Goal: Communication & Community: Answer question/provide support

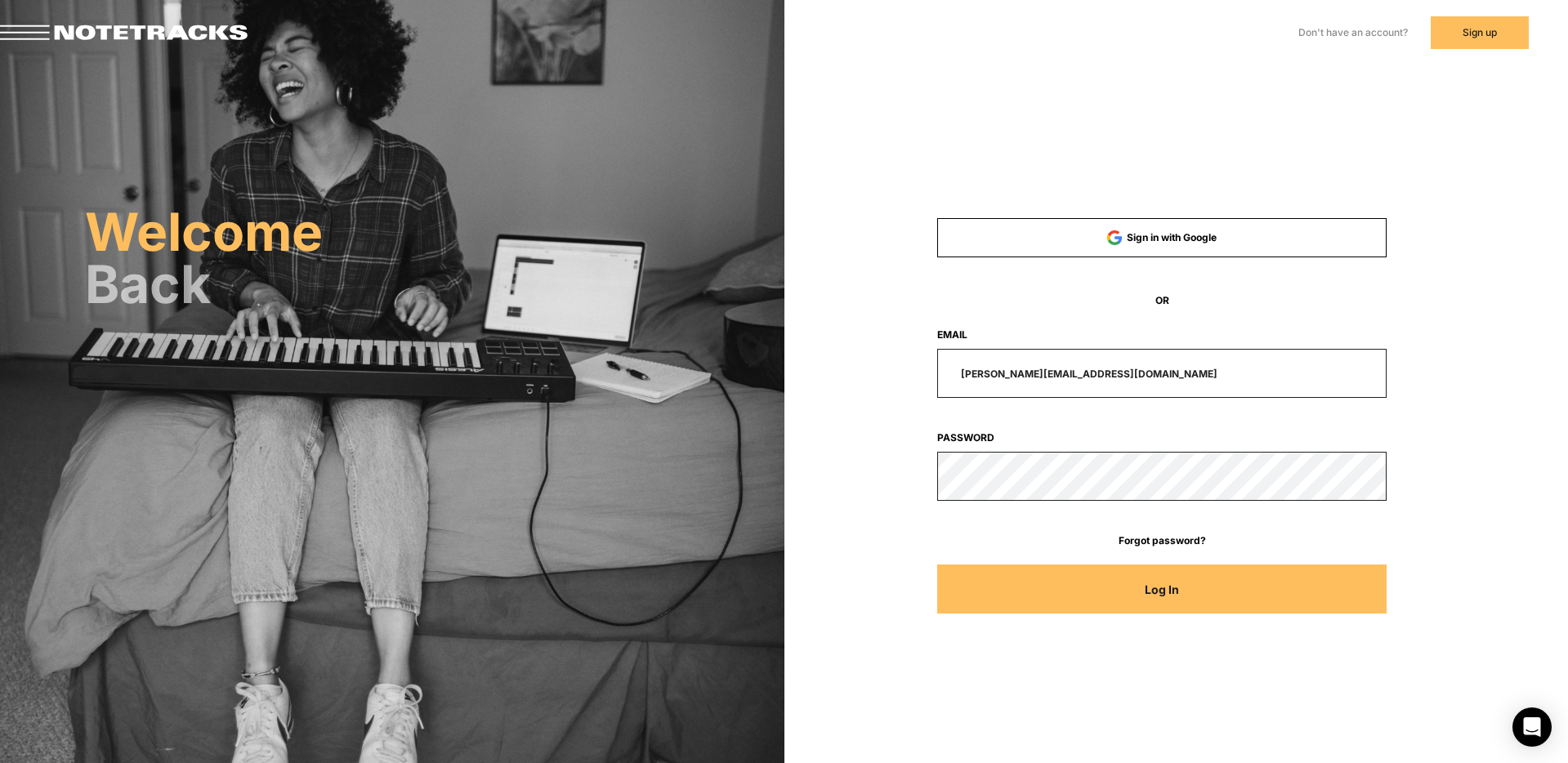
drag, startPoint x: 1132, startPoint y: 376, endPoint x: 802, endPoint y: 282, distance: 343.1
click at [803, 351] on div "Sign in with Google OR Email [PERSON_NAME][EMAIL_ADDRESS][DOMAIN_NAME] Password…" at bounding box center [1176, 231] width 784 height 461
type input "[EMAIL_ADDRESS][DOMAIN_NAME]"
click at [937, 565] on button "Log In" at bounding box center [1161, 589] width 449 height 49
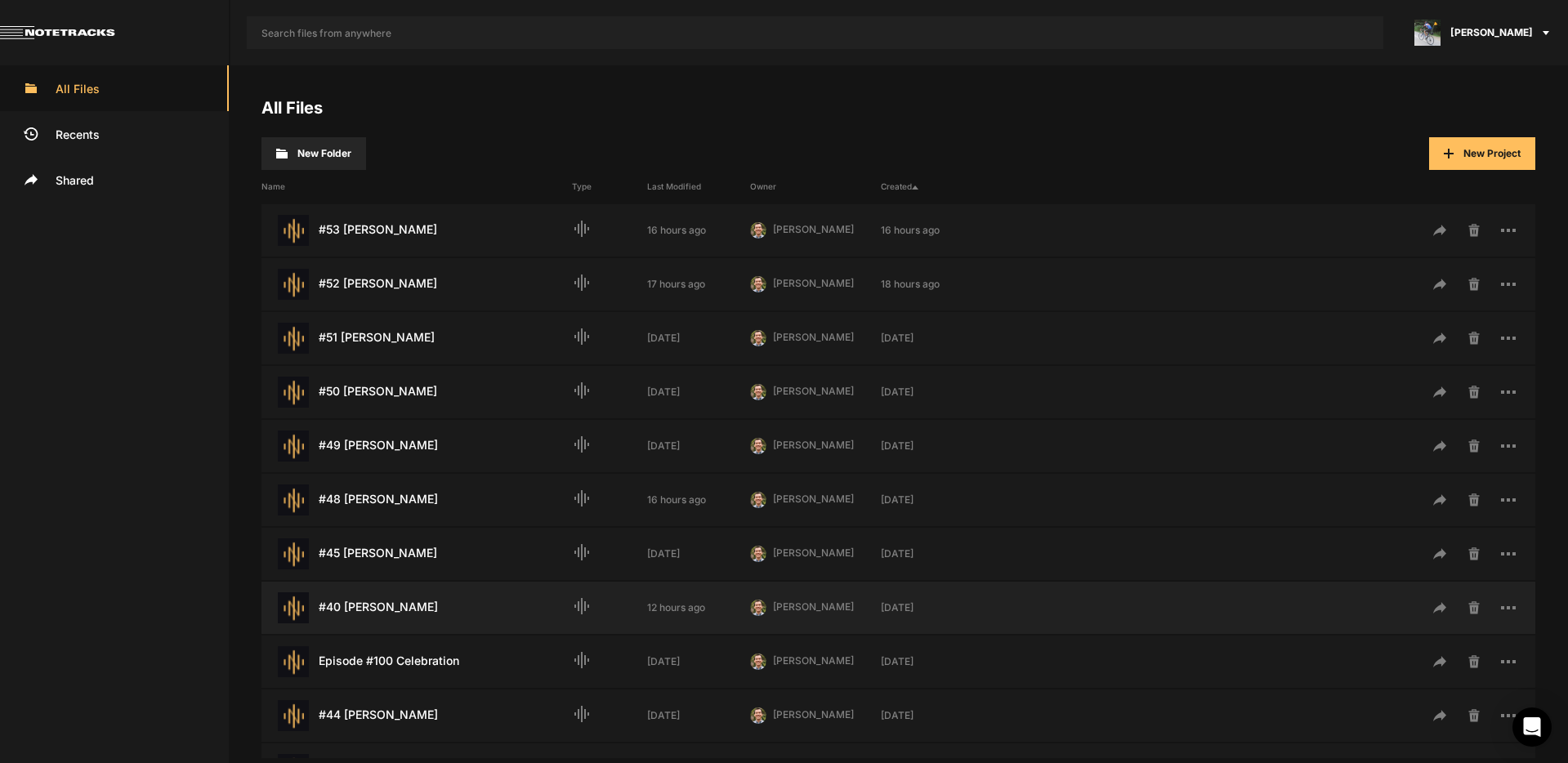
click at [390, 610] on div "#40 [PERSON_NAME] Last Modified: 12 hours ago" at bounding box center [416, 608] width 311 height 31
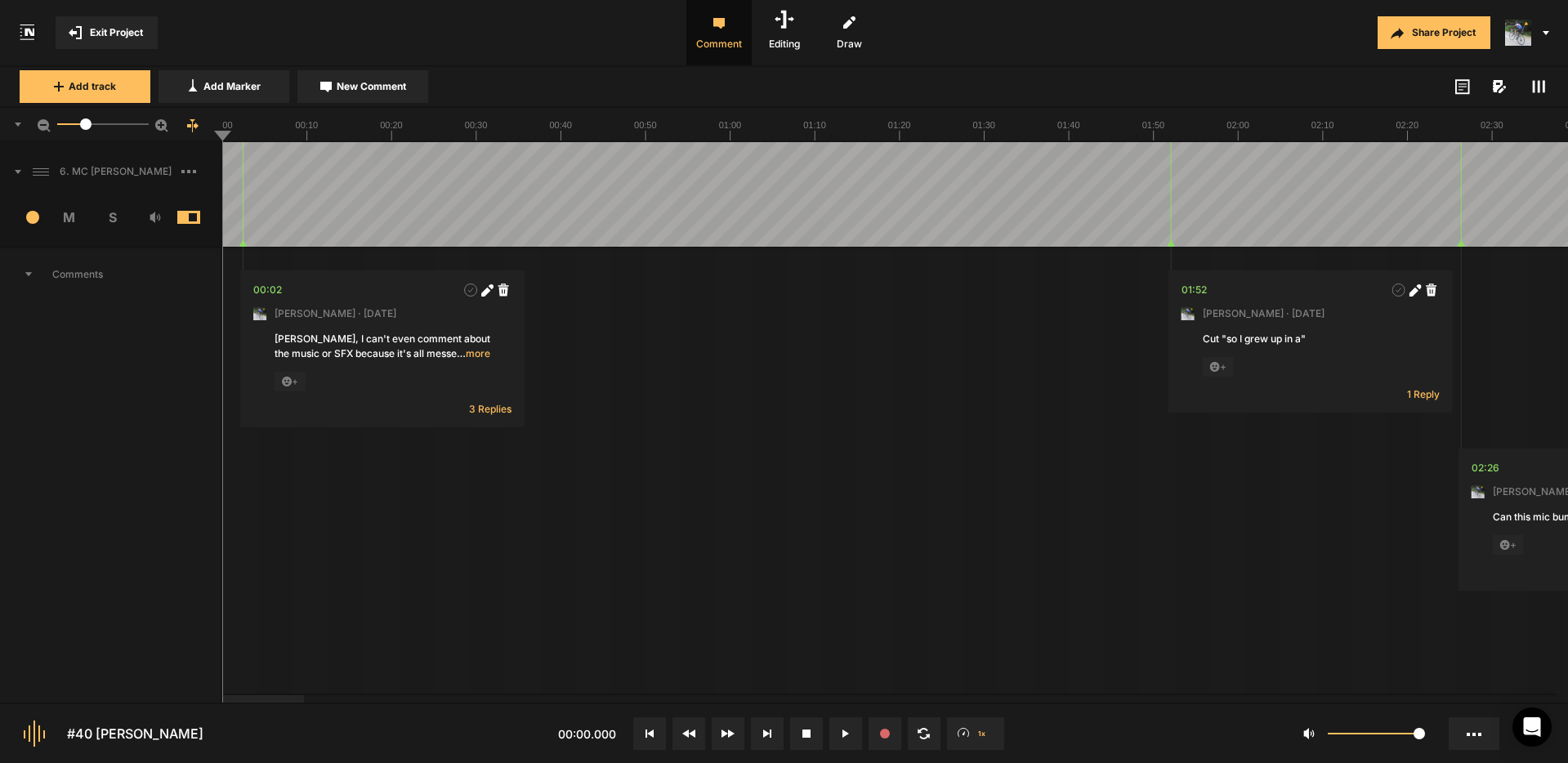
click at [18, 170] on icon at bounding box center [18, 172] width 7 height 4
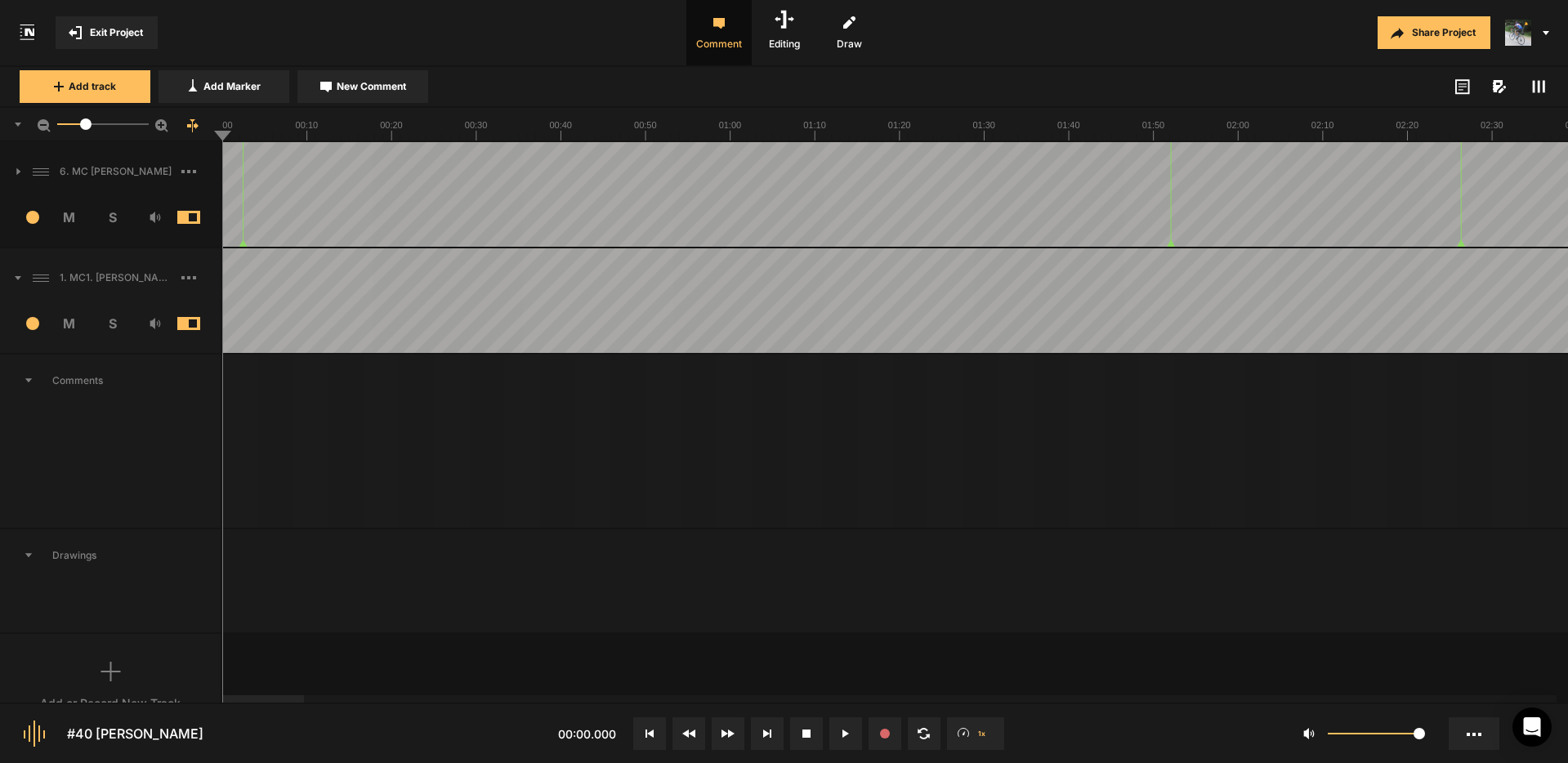
click at [114, 323] on span "S" at bounding box center [112, 323] width 43 height 20
click at [333, 703] on div at bounding box center [293, 699] width 82 height 7
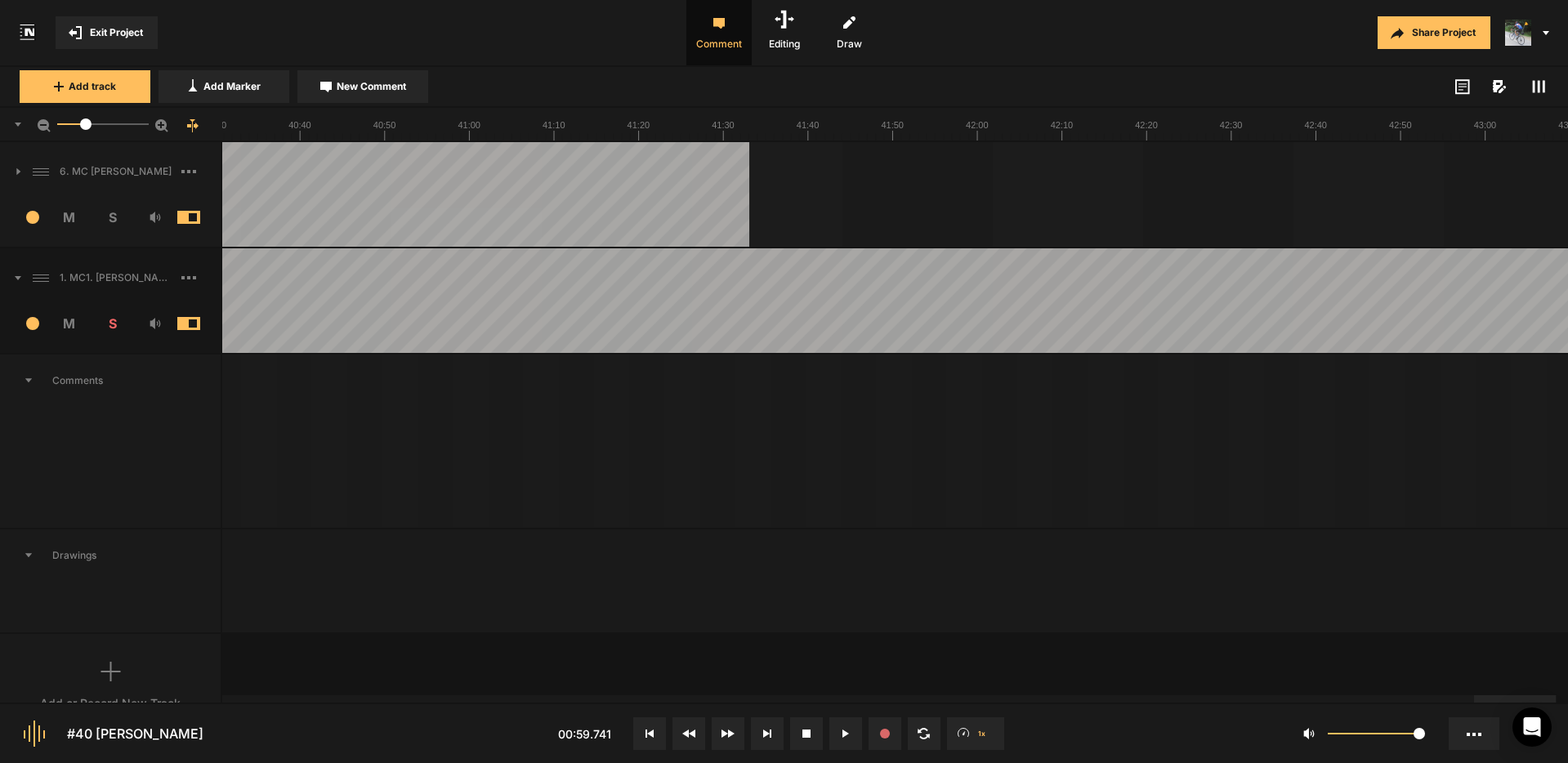
click at [1542, 696] on div at bounding box center [1515, 699] width 82 height 7
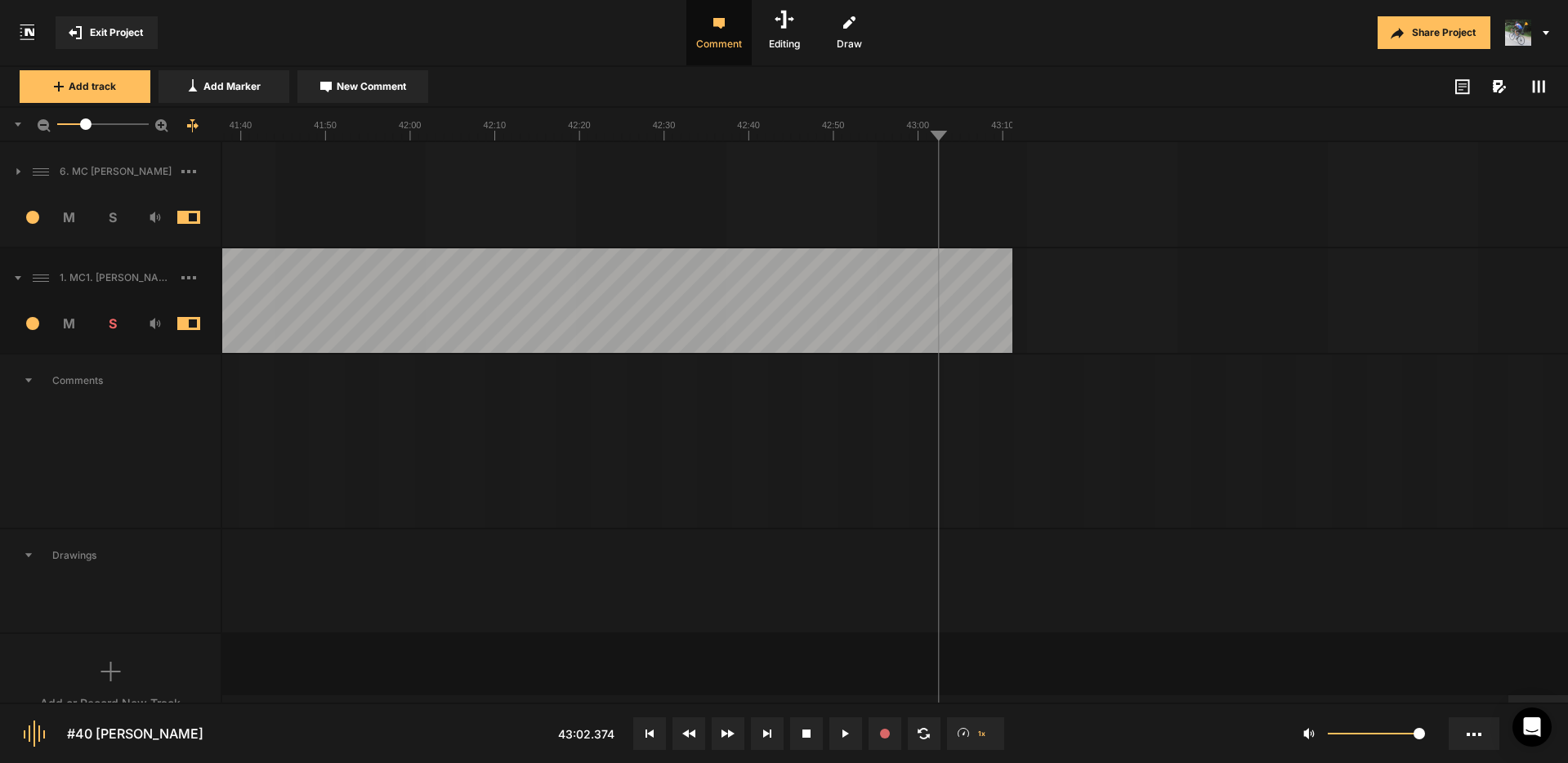
click at [1508, 700] on div at bounding box center [1549, 699] width 82 height 7
click at [1508, 703] on div at bounding box center [1549, 699] width 82 height 7
click at [1441, 700] on nt-scroll at bounding box center [889, 699] width 1334 height 9
click at [1187, 698] on nt-scroll at bounding box center [889, 699] width 1334 height 9
click at [1508, 703] on div at bounding box center [1549, 699] width 82 height 7
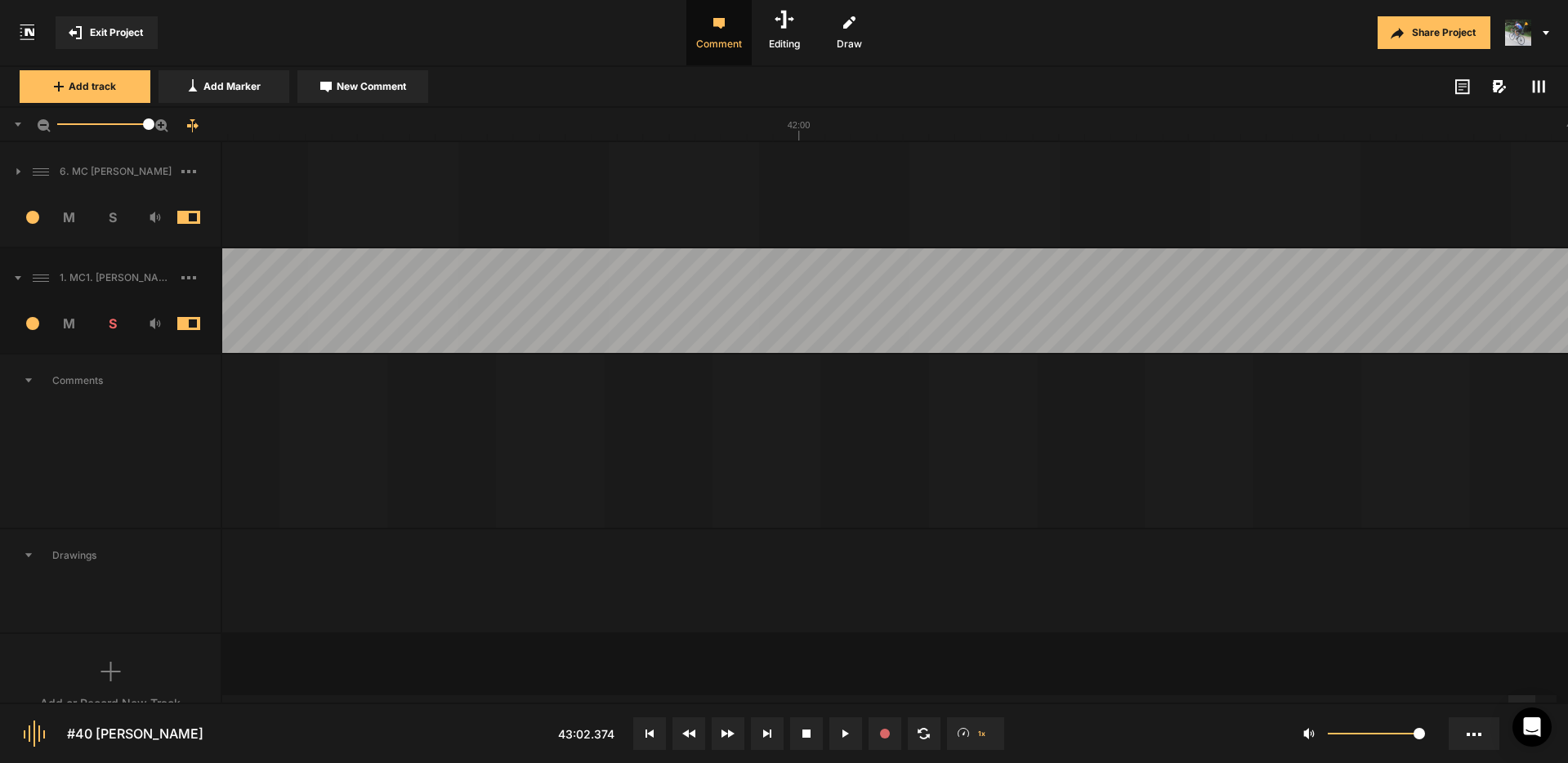
drag, startPoint x: 85, startPoint y: 126, endPoint x: 153, endPoint y: 128, distance: 68.0
click at [153, 128] on mat-slider "50" at bounding box center [103, 124] width 105 height 39
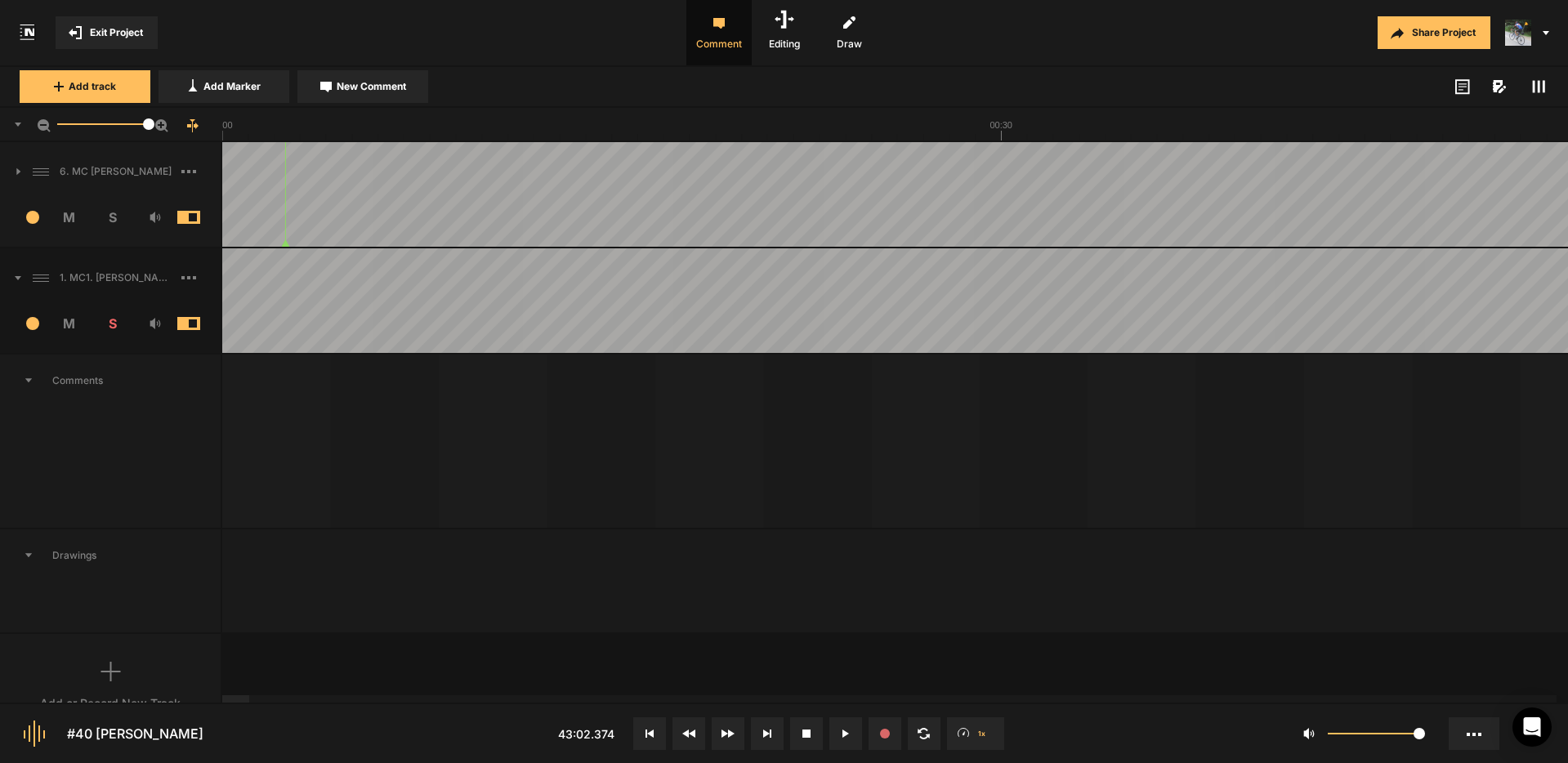
click at [222, 696] on div at bounding box center [235, 699] width 27 height 7
drag, startPoint x: 142, startPoint y: 126, endPoint x: 83, endPoint y: 134, distance: 59.5
click at [83, 134] on mat-slider "16.3" at bounding box center [103, 124] width 105 height 39
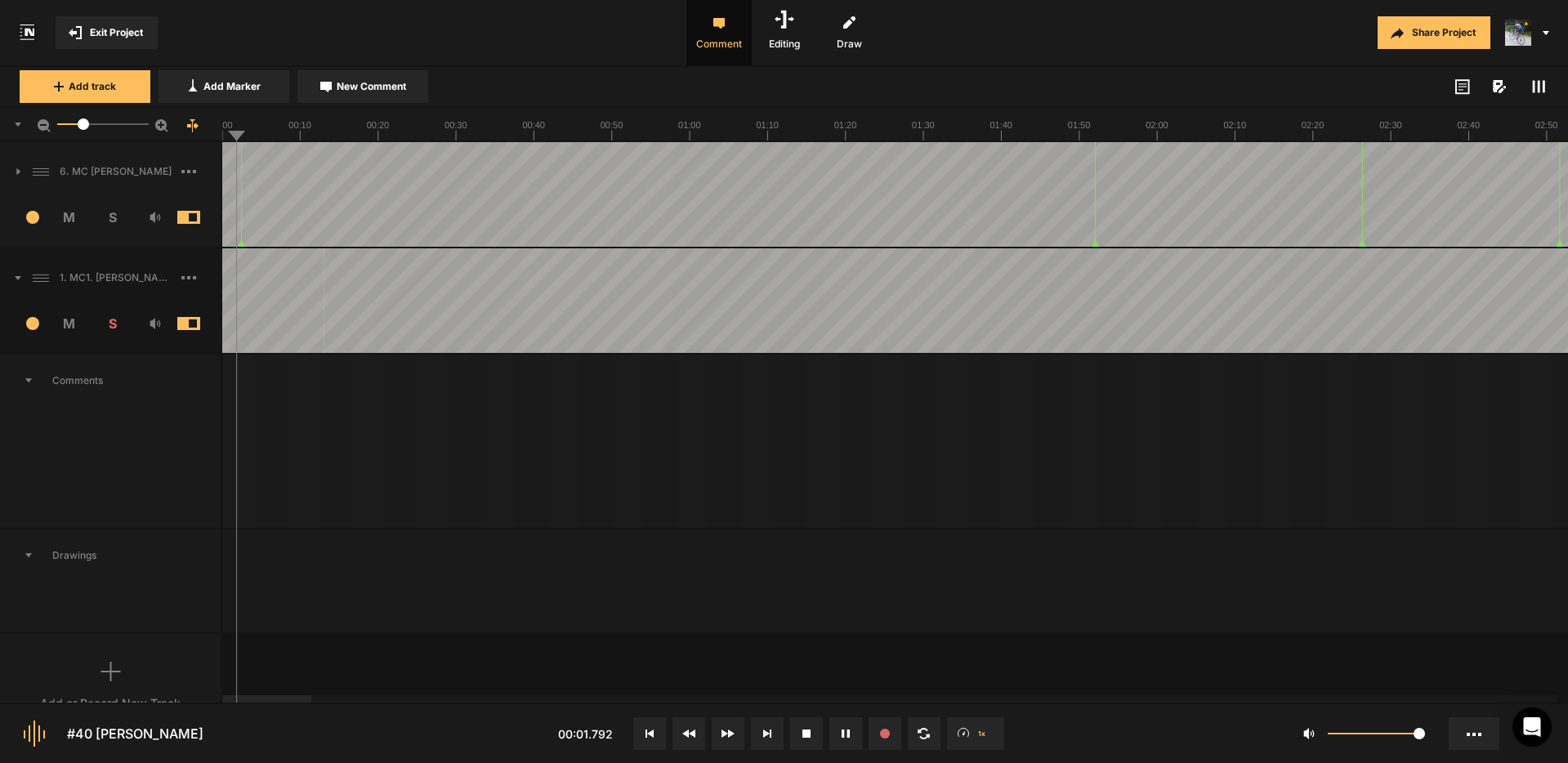
drag, startPoint x: 324, startPoint y: 272, endPoint x: 454, endPoint y: 276, distance: 130.1
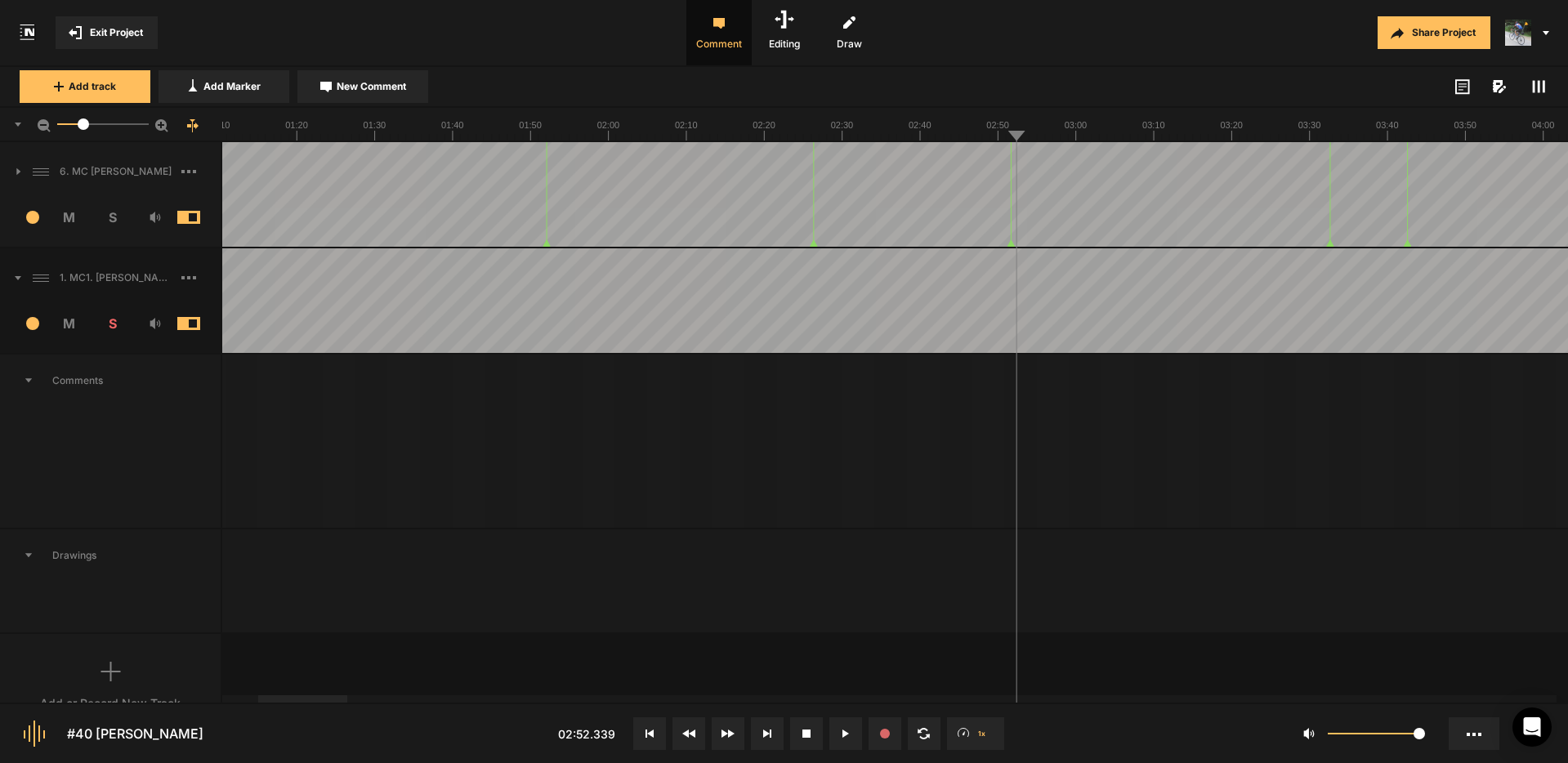
click at [355, 92] on span "New Comment" at bounding box center [371, 87] width 69 height 15
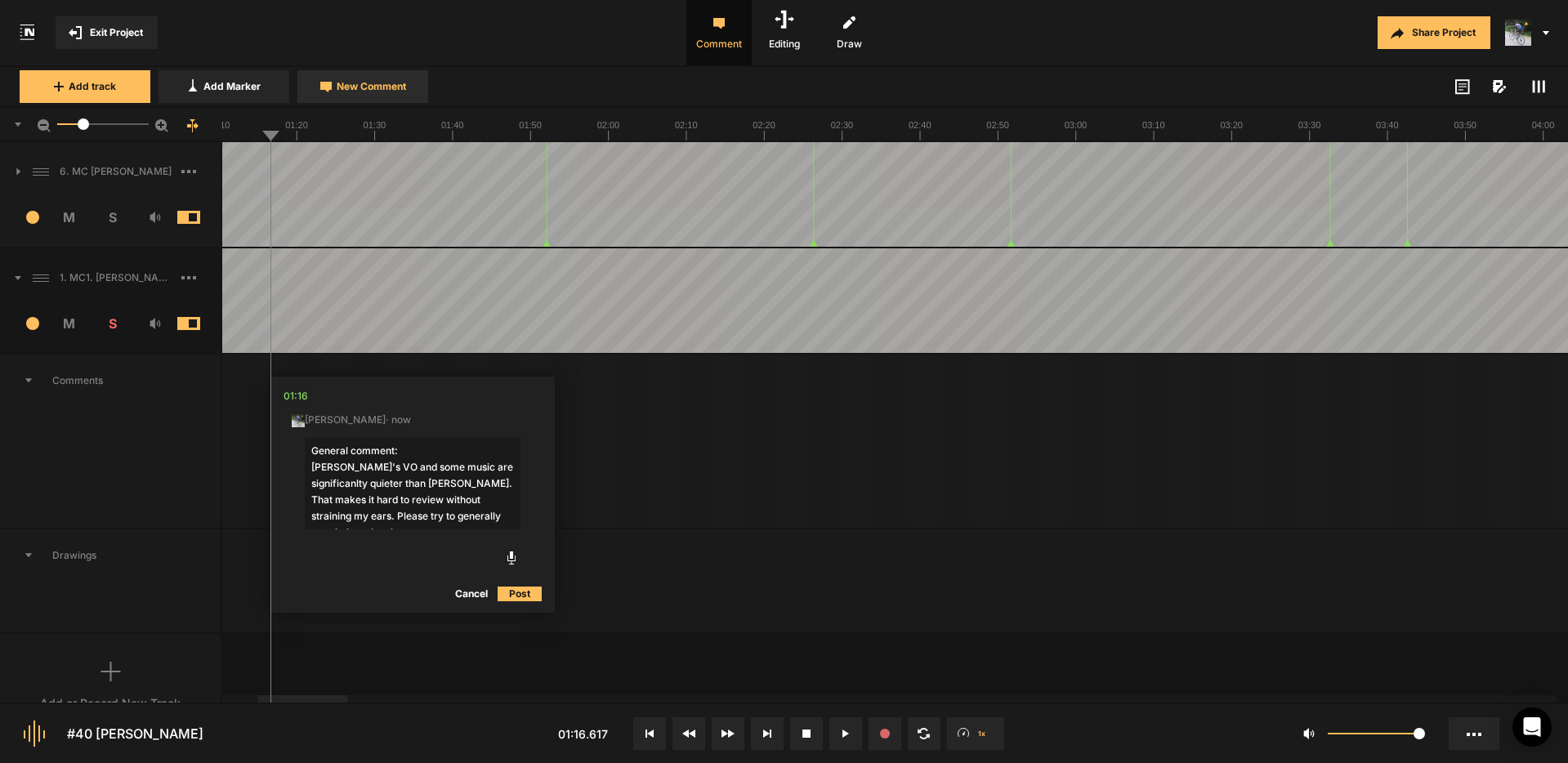
type textarea "General comment: [PERSON_NAME]'s VO and some music are significanlty quieter th…"
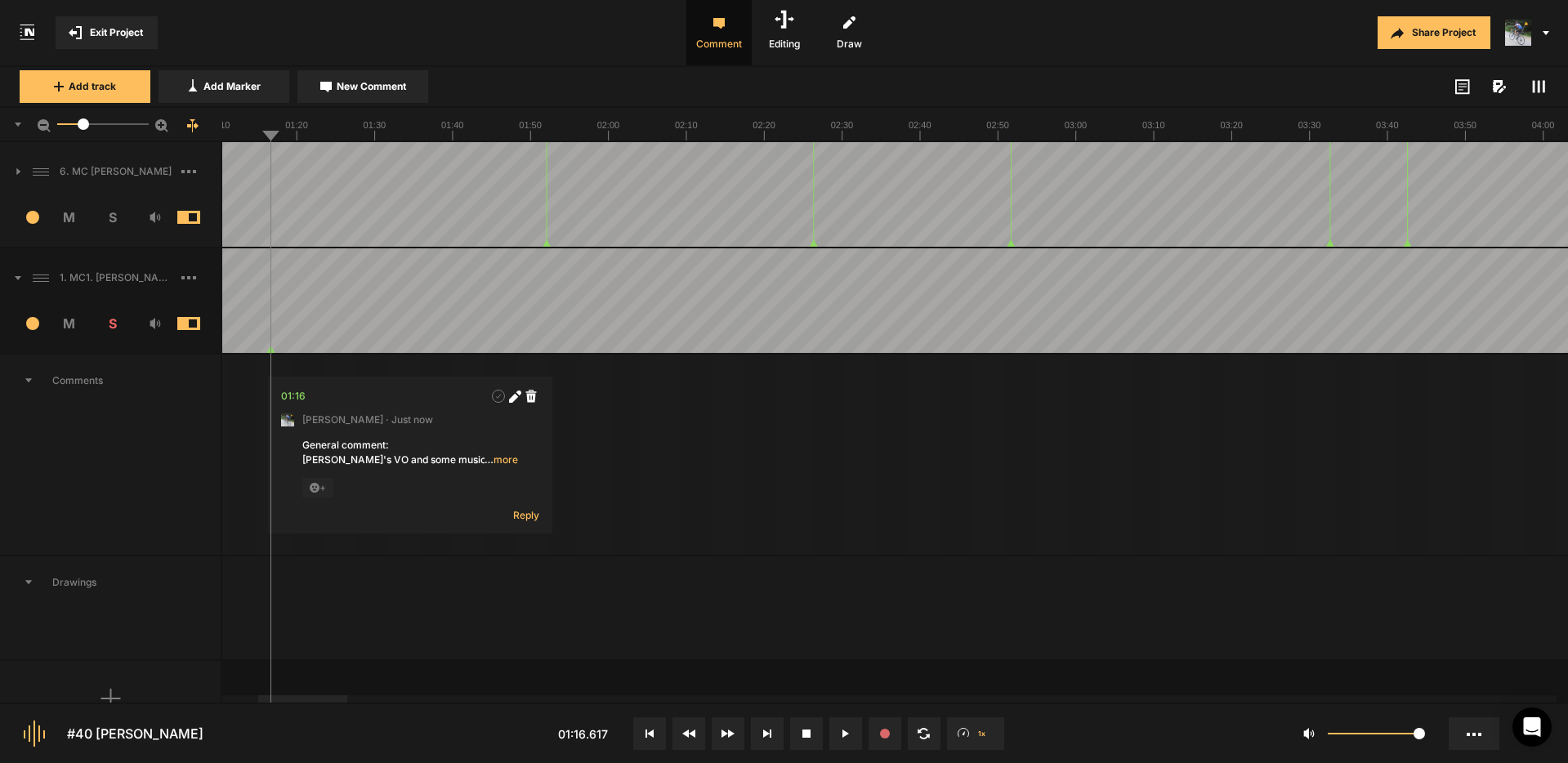
click at [388, 84] on span "New Comment" at bounding box center [371, 87] width 69 height 15
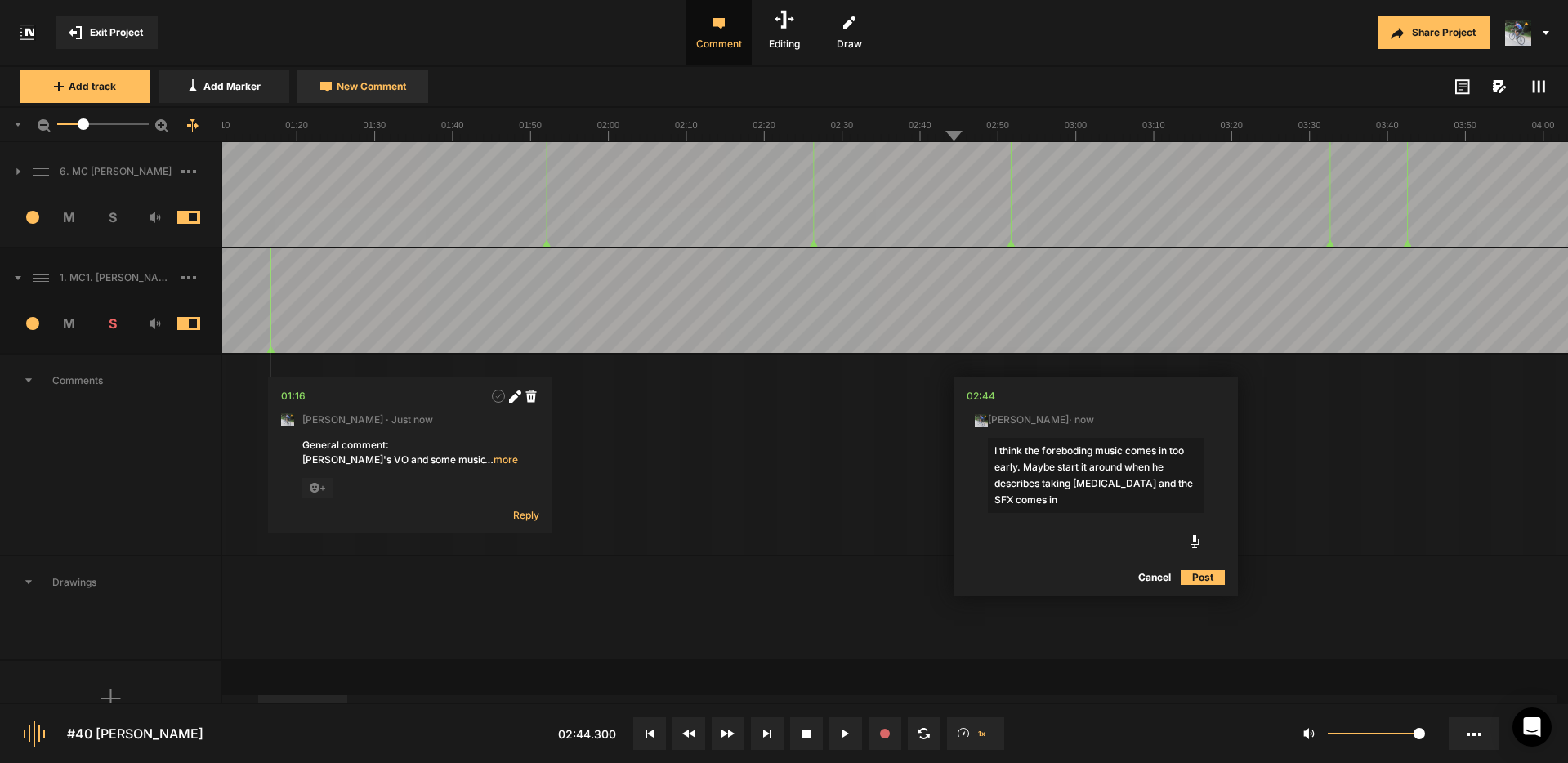
type textarea "I think the foreboding music comes in too early. Maybe start it around when he …"
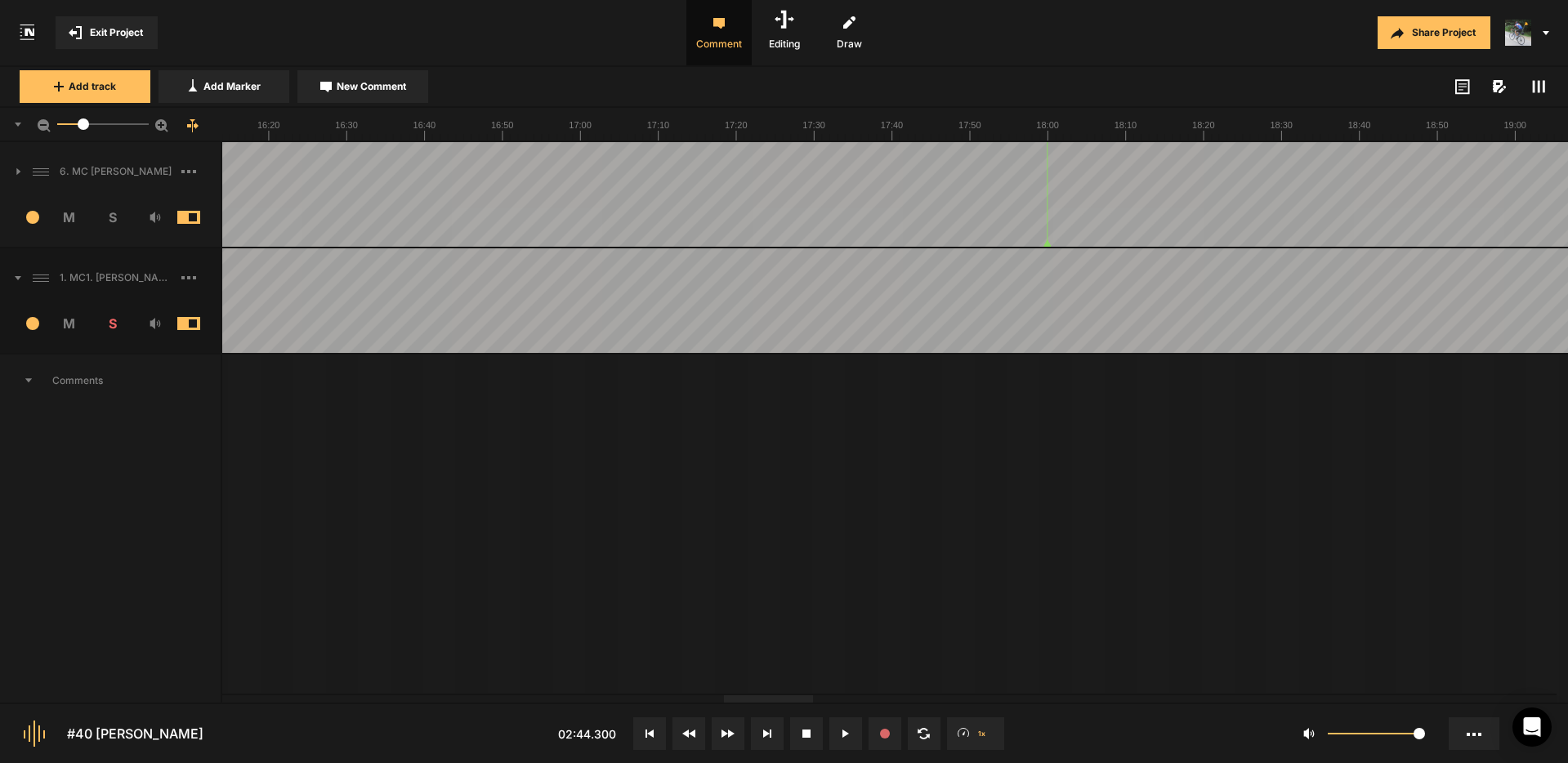
click at [788, 696] on div at bounding box center [767, 699] width 89 height 7
click at [361, 82] on span "New Comment" at bounding box center [371, 87] width 69 height 15
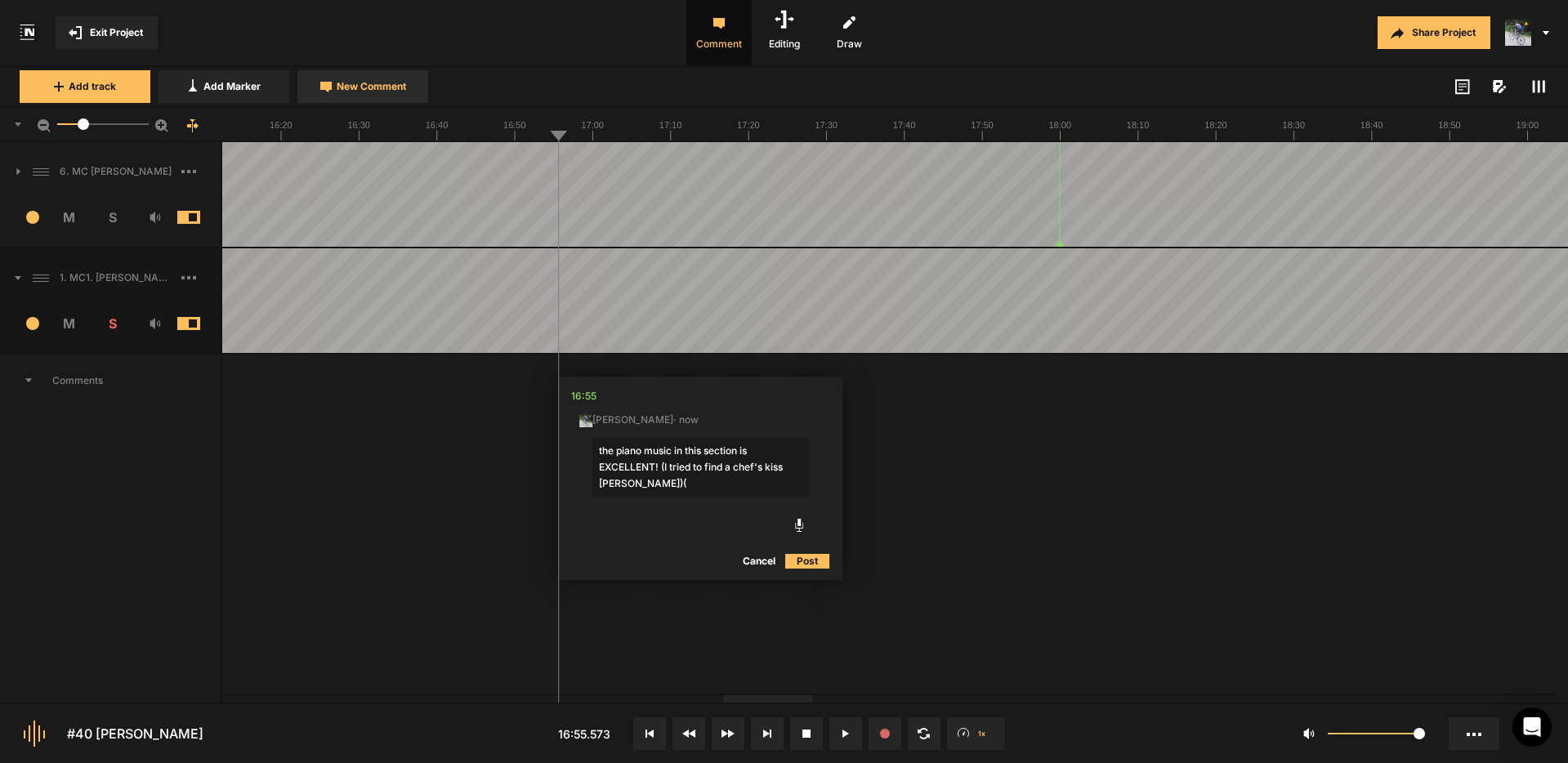
type textarea "the piano music in this section is EXCELLENT! (I tried to find a chef's kiss [P…"
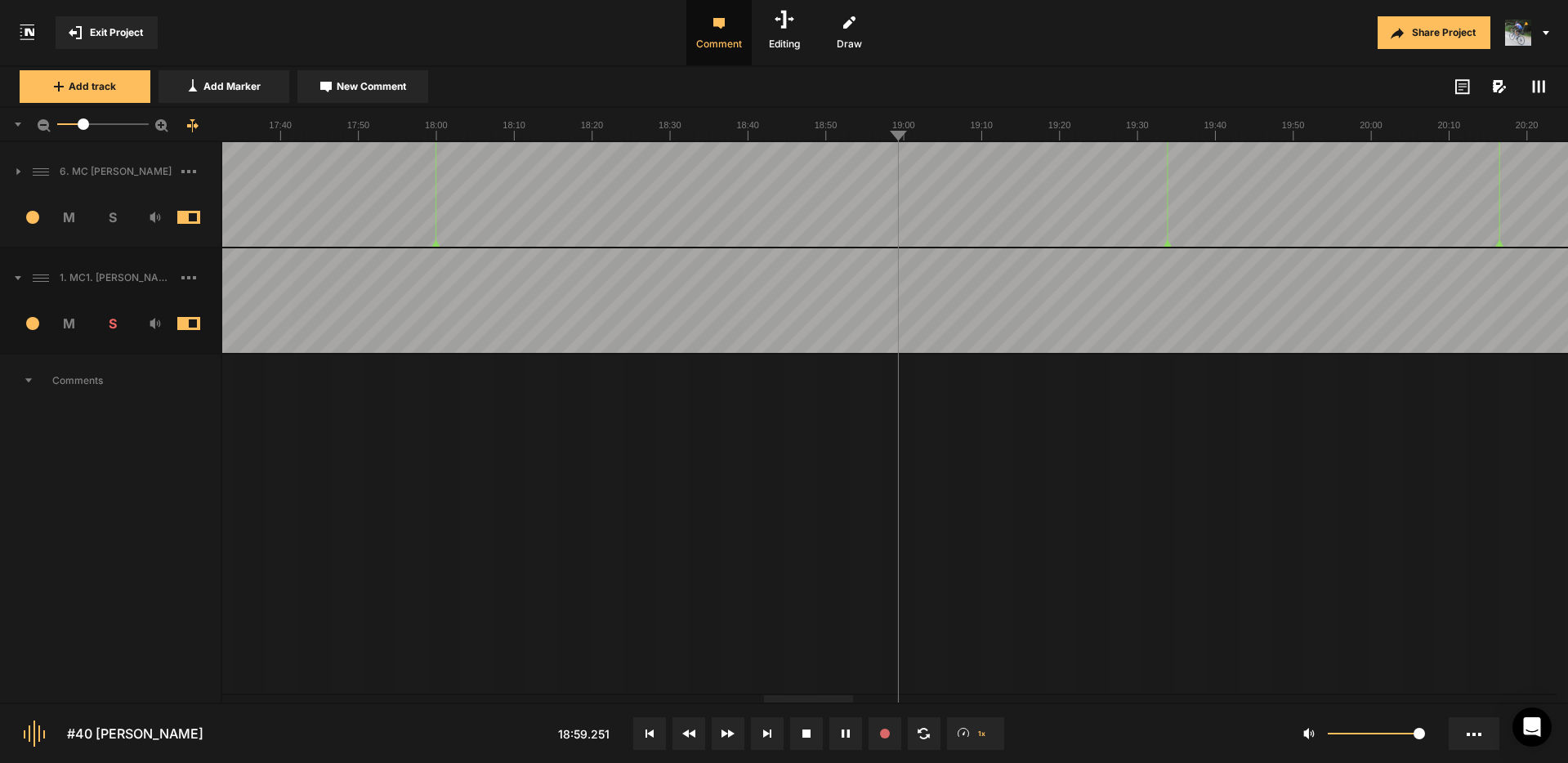
click at [1522, 268] on div at bounding box center [1488, 301] width 20181 height 105
click at [1522, 268] on div at bounding box center [861, 301] width 20181 height 105
click at [1064, 279] on div at bounding box center [233, 301] width 20181 height 105
click at [1145, 273] on div at bounding box center [233, 301] width 20181 height 105
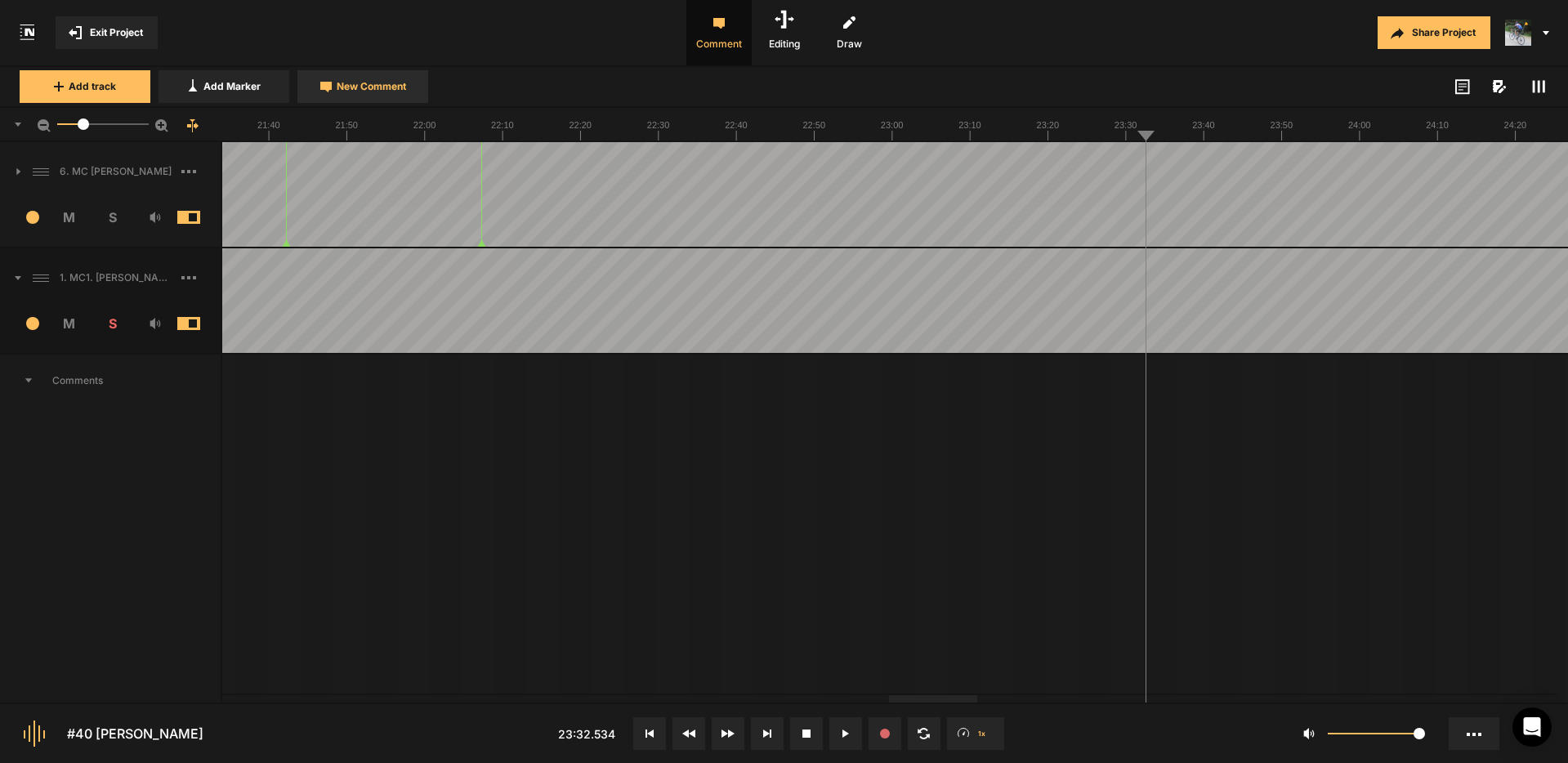
click at [356, 85] on span "New Comment" at bounding box center [371, 87] width 69 height 15
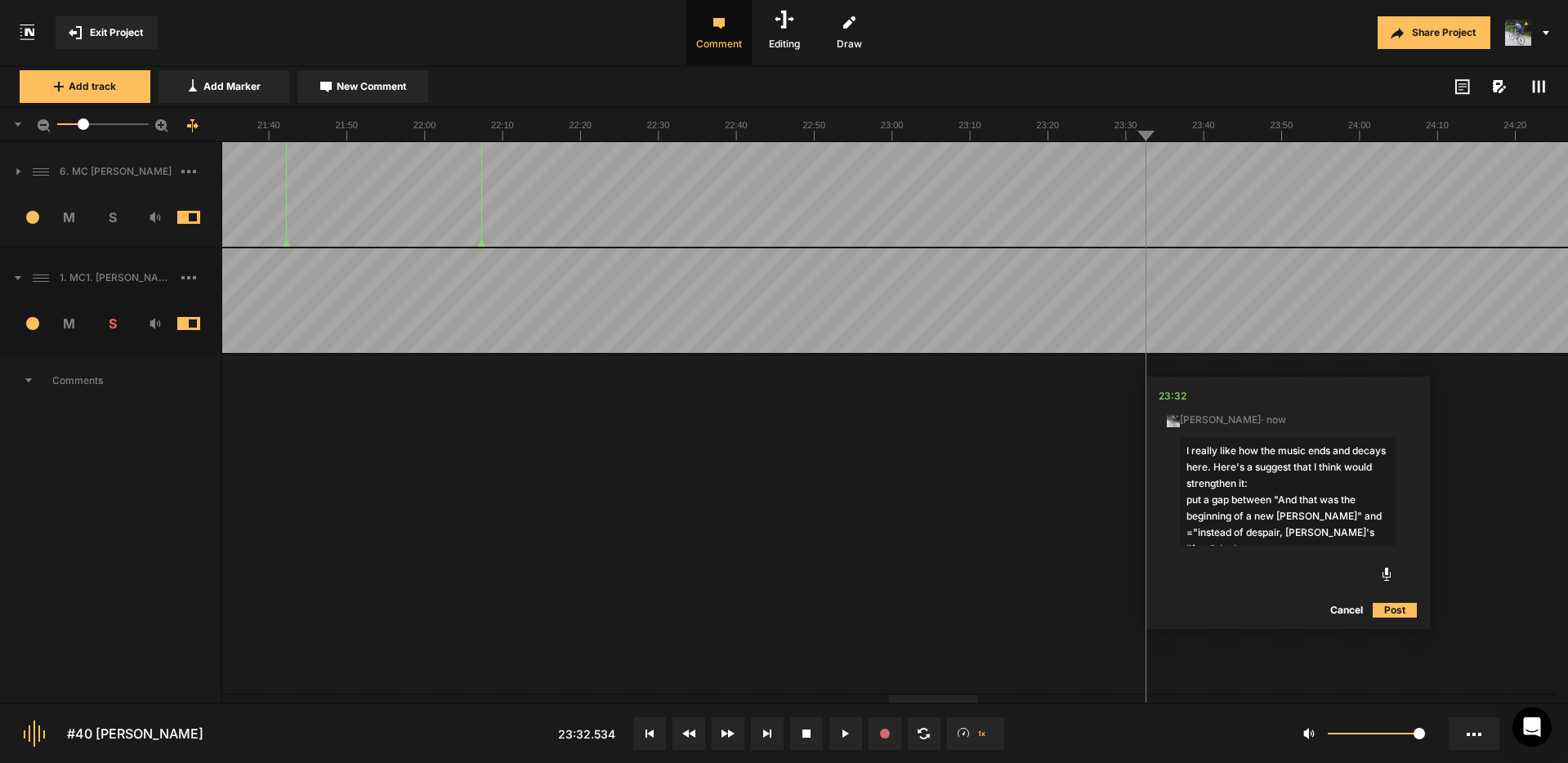
drag, startPoint x: 1192, startPoint y: 534, endPoint x: 1218, endPoint y: 537, distance: 26.2
click at [1194, 534] on textarea "I really like how the music ends and decays here. Here's a suggest that I think…" at bounding box center [1287, 492] width 216 height 108
click at [1374, 534] on textarea "I really like how the music ends and decays here. Here's a suggest that I think…" at bounding box center [1287, 492] width 216 height 108
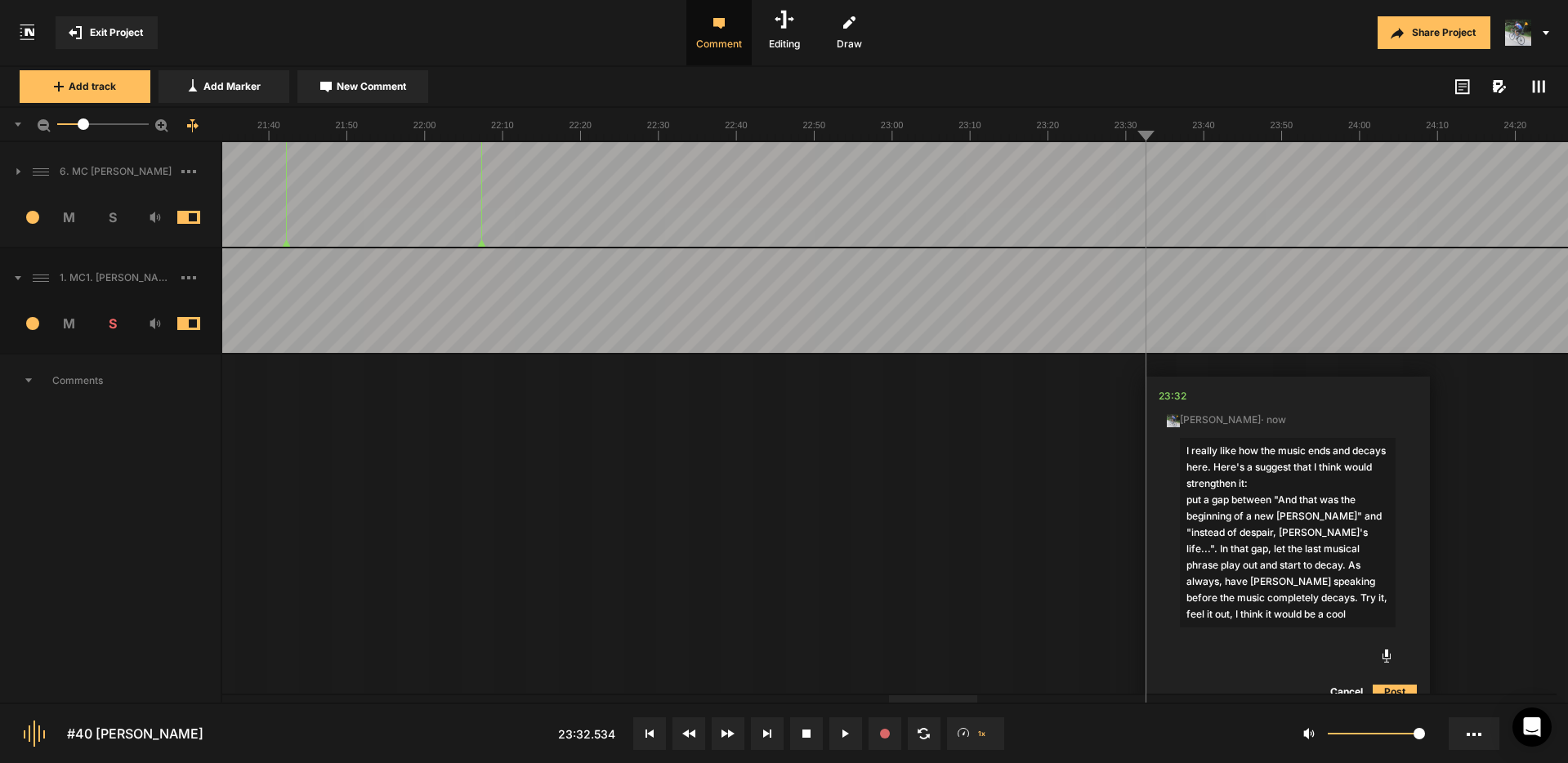
click at [1192, 497] on textarea "I really like how the music ends and decays here. Here's a suggest that I think…" at bounding box center [1287, 532] width 216 height 190
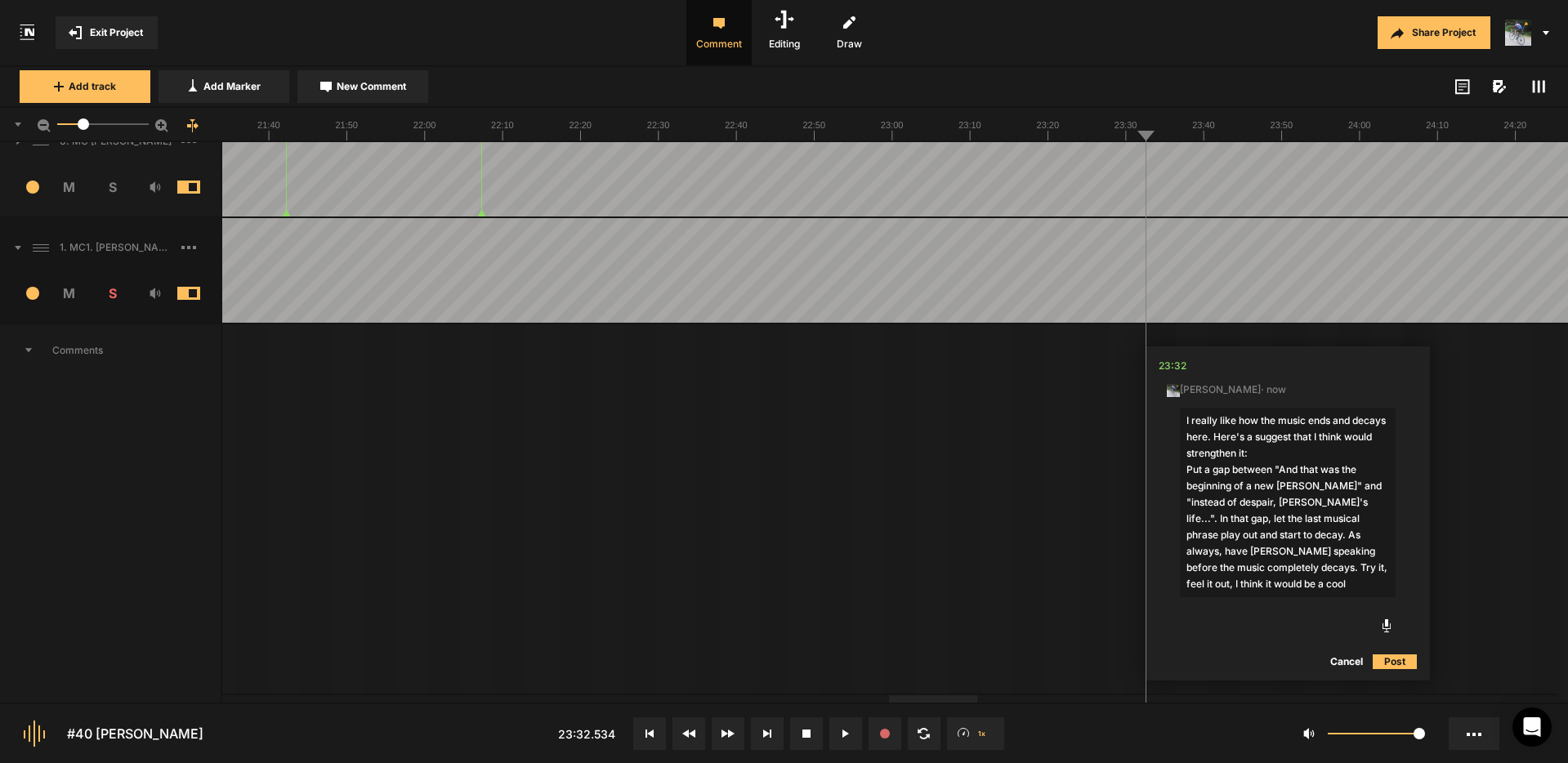
type textarea "I really like how the music ends and decays here. Here's a suggest that I think…"
click at [1397, 659] on button "Post" at bounding box center [1393, 661] width 44 height 20
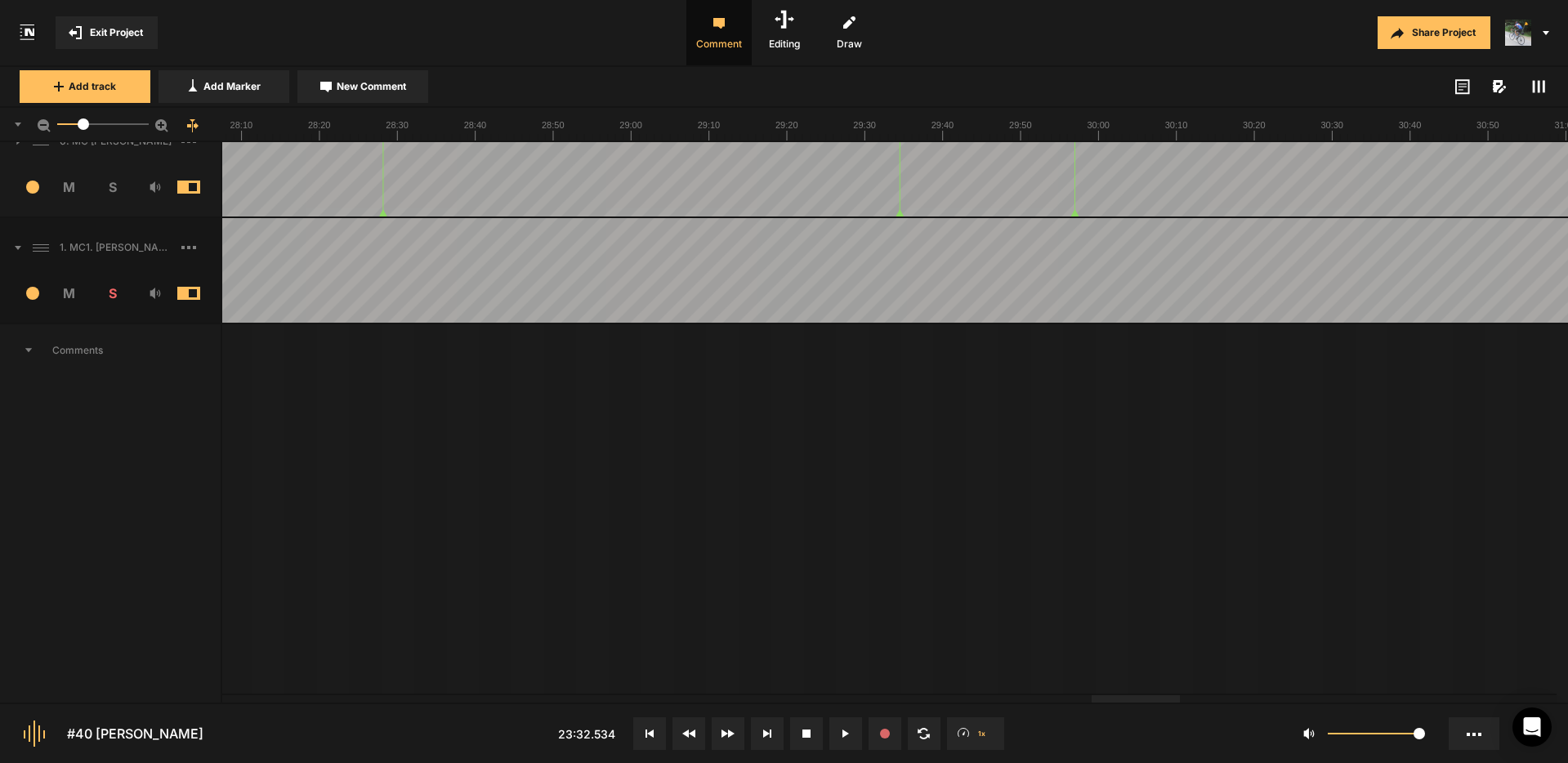
click at [1132, 702] on div at bounding box center [1135, 699] width 89 height 7
click at [999, 699] on div at bounding box center [997, 699] width 89 height 7
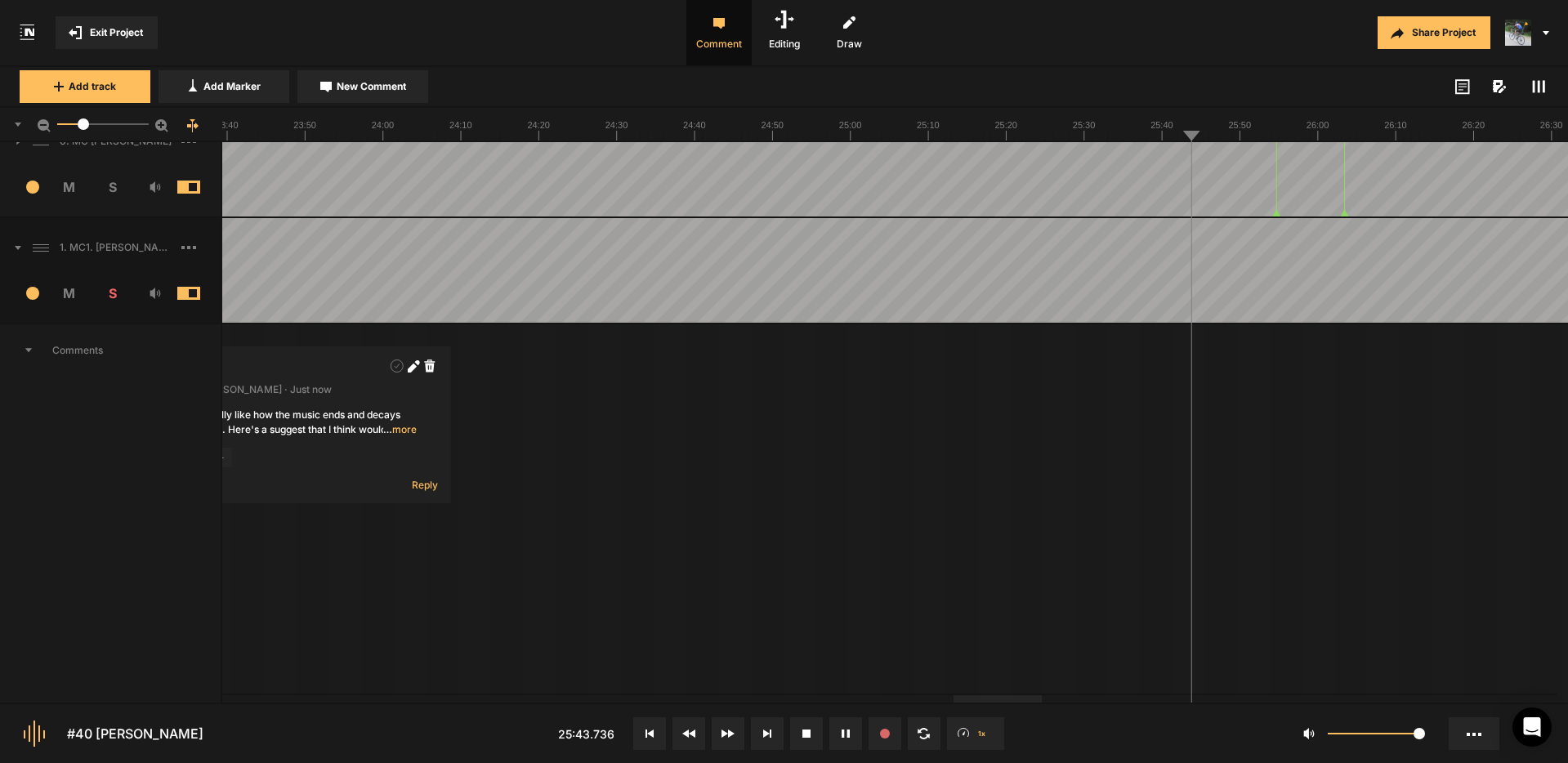
click at [377, 87] on span "New Comment" at bounding box center [371, 87] width 69 height 15
type textarea "K"
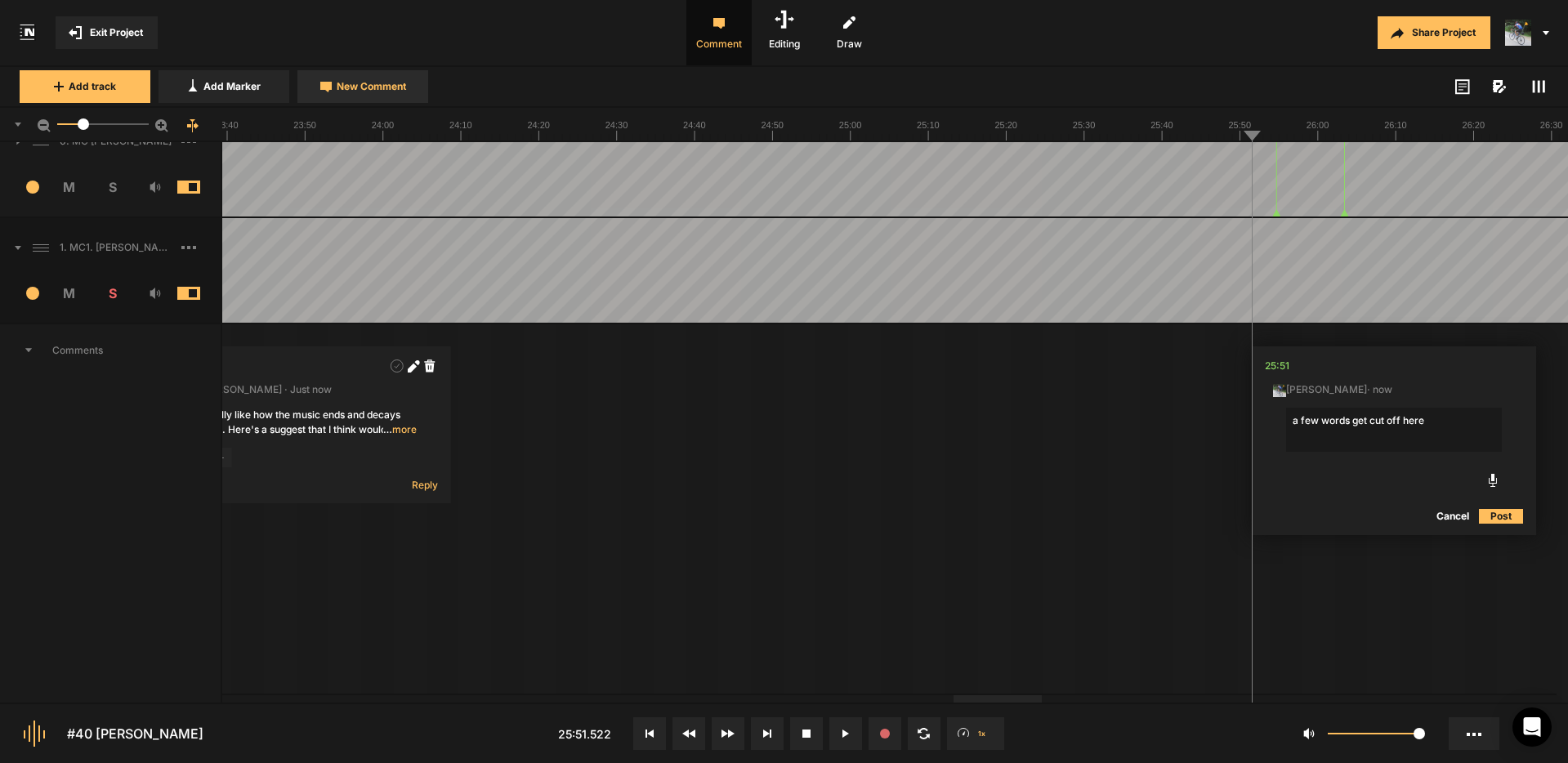
type textarea "a few words get cut off here."
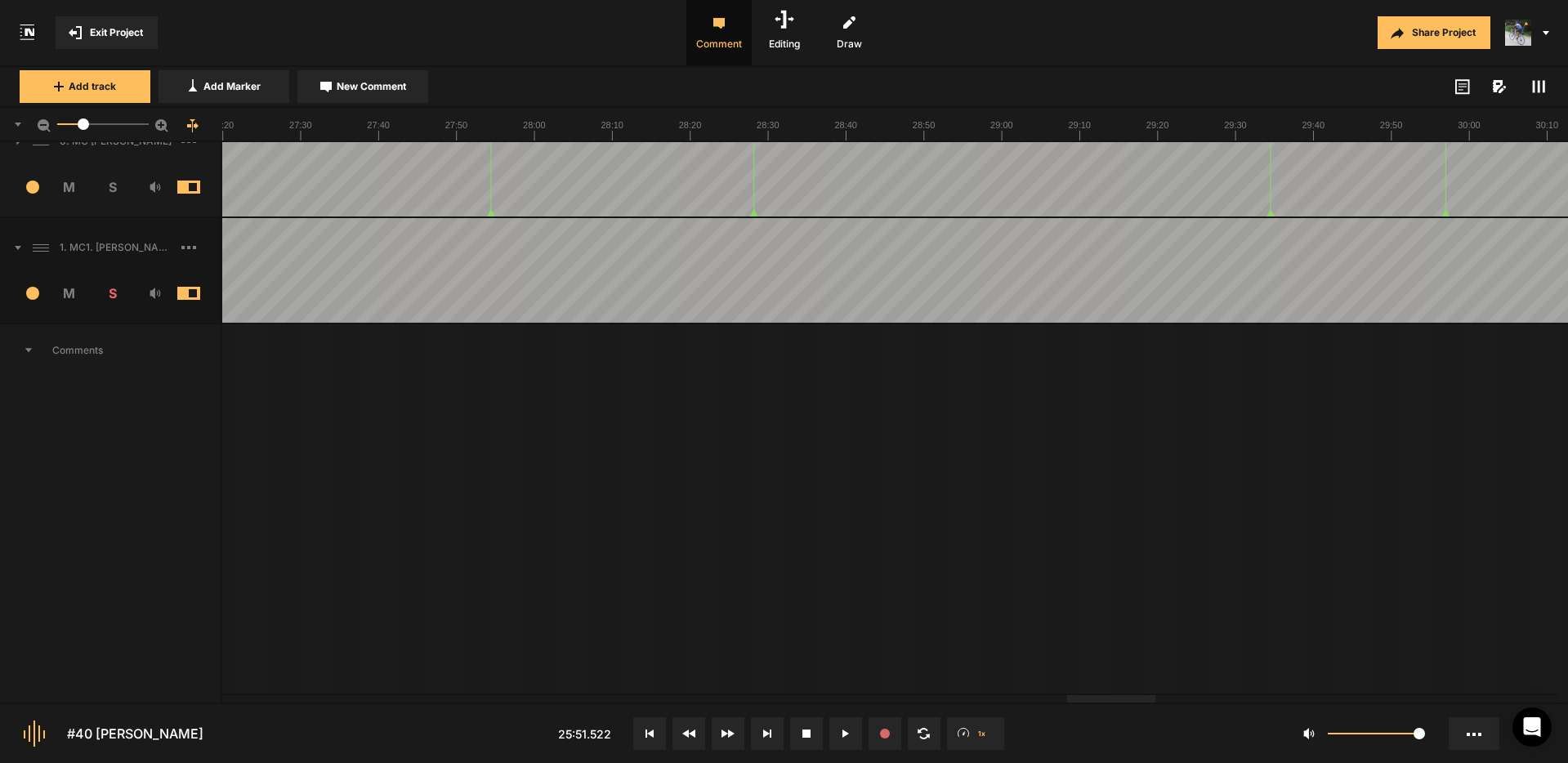
click at [1103, 702] on div at bounding box center [1111, 699] width 89 height 7
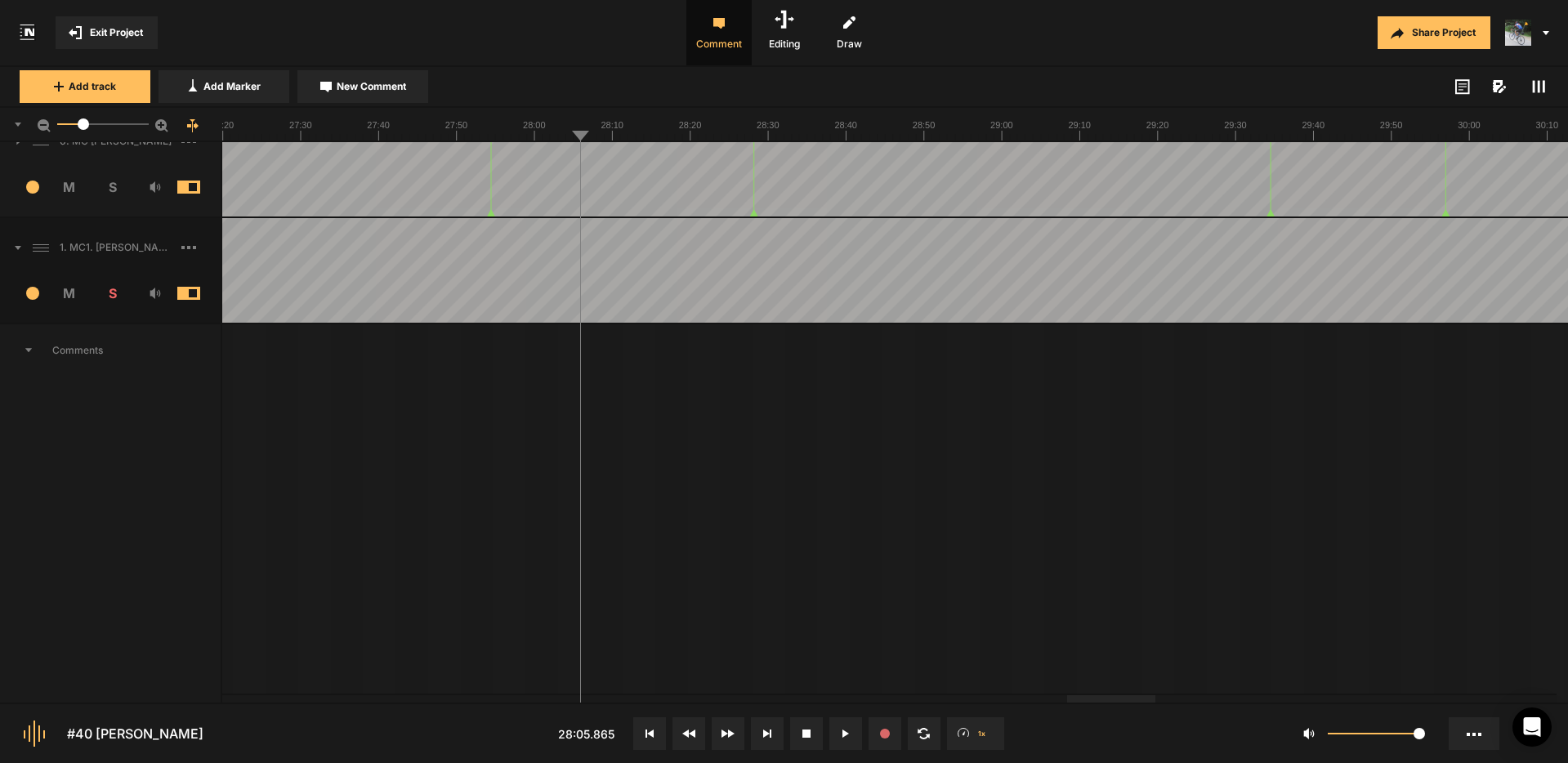
click at [390, 97] on button "New Comment" at bounding box center [363, 86] width 131 height 33
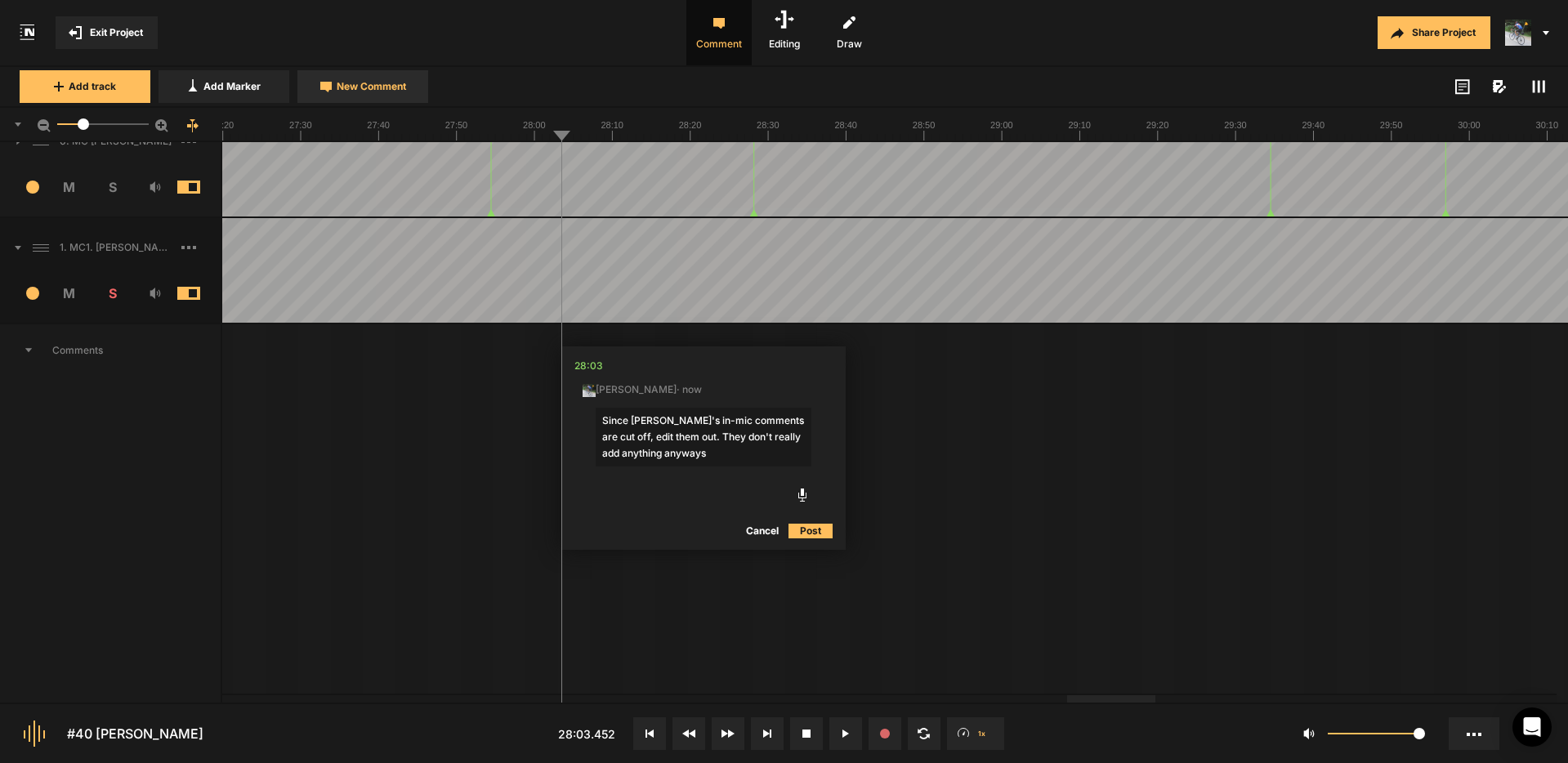
type textarea "Since [PERSON_NAME]'s in-mic comments are cut off, edit them out. They don't re…"
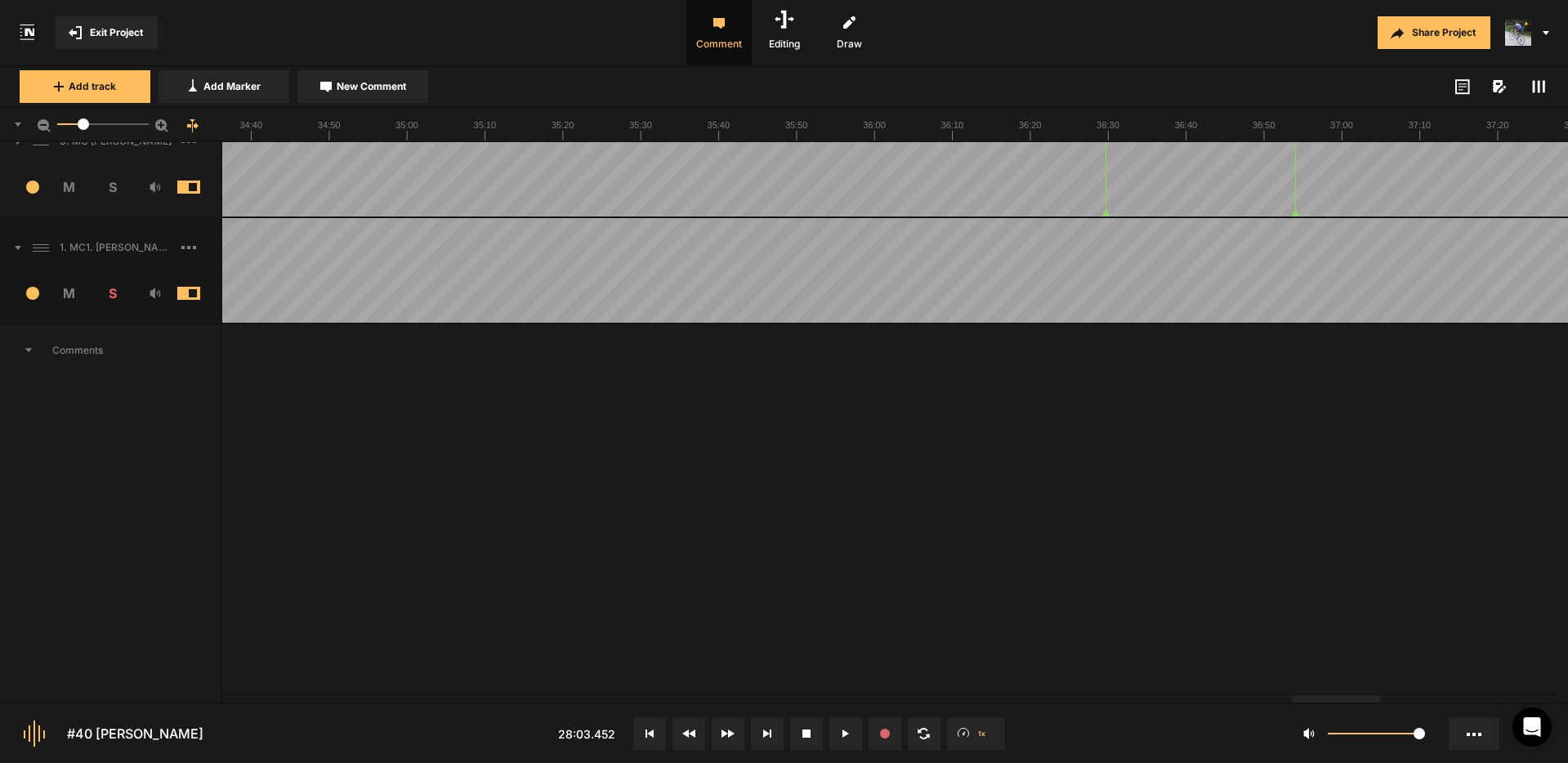
click at [1329, 703] on div at bounding box center [1336, 699] width 89 height 7
click at [381, 79] on span "New Comment" at bounding box center [371, 87] width 69 height 15
drag, startPoint x: 1032, startPoint y: 437, endPoint x: 959, endPoint y: 404, distance: 80.1
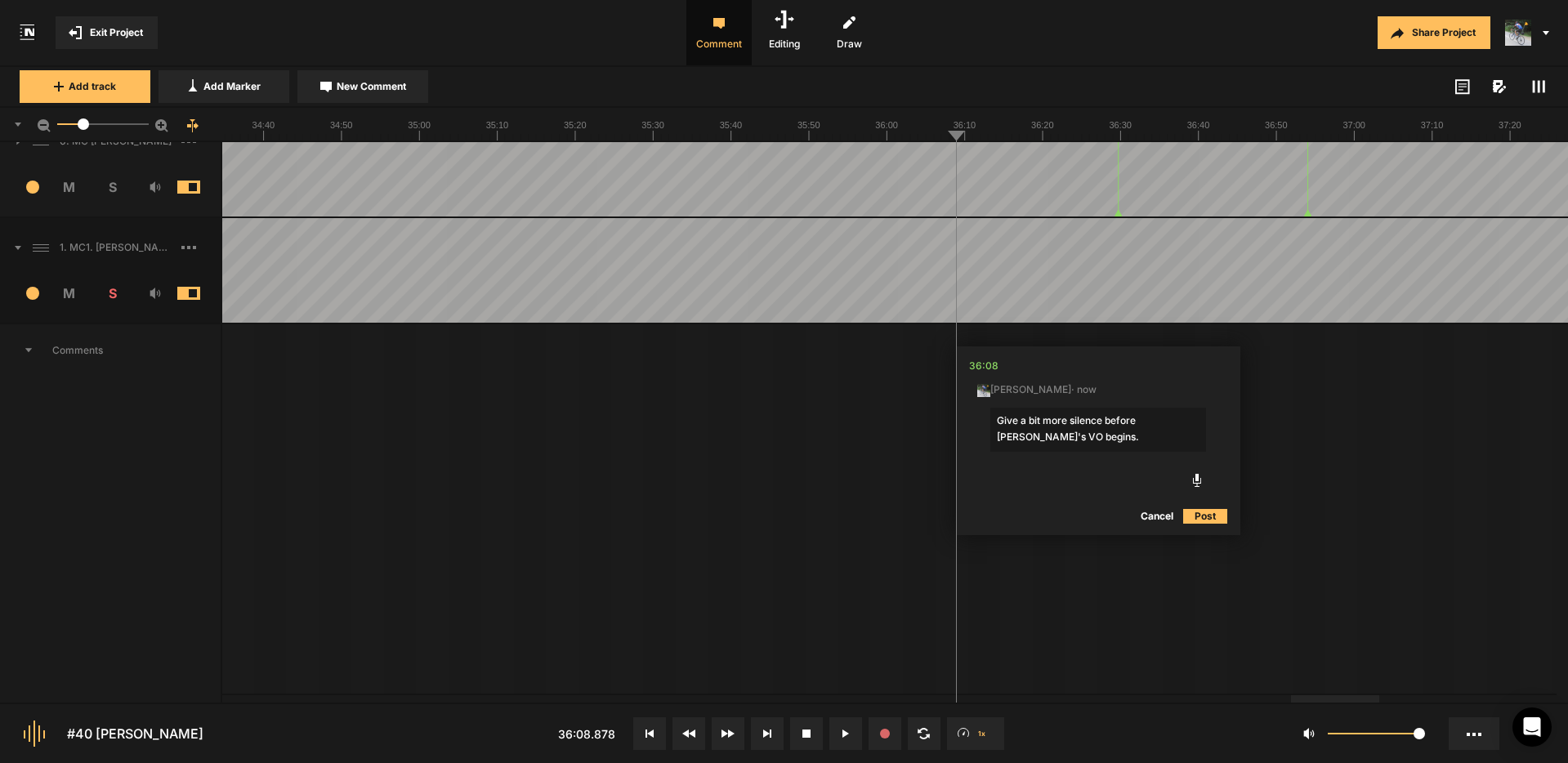
click at [968, 409] on nt-edit-comment "36:08 [PERSON_NAME] · now Give a bit more silence before [PERSON_NAME]'s VO beg…" at bounding box center [1098, 441] width 285 height 189
type textarea "Give a bit more silence before [PERSON_NAME]'s VO begins."
click at [1213, 518] on button "Post" at bounding box center [1204, 516] width 44 height 20
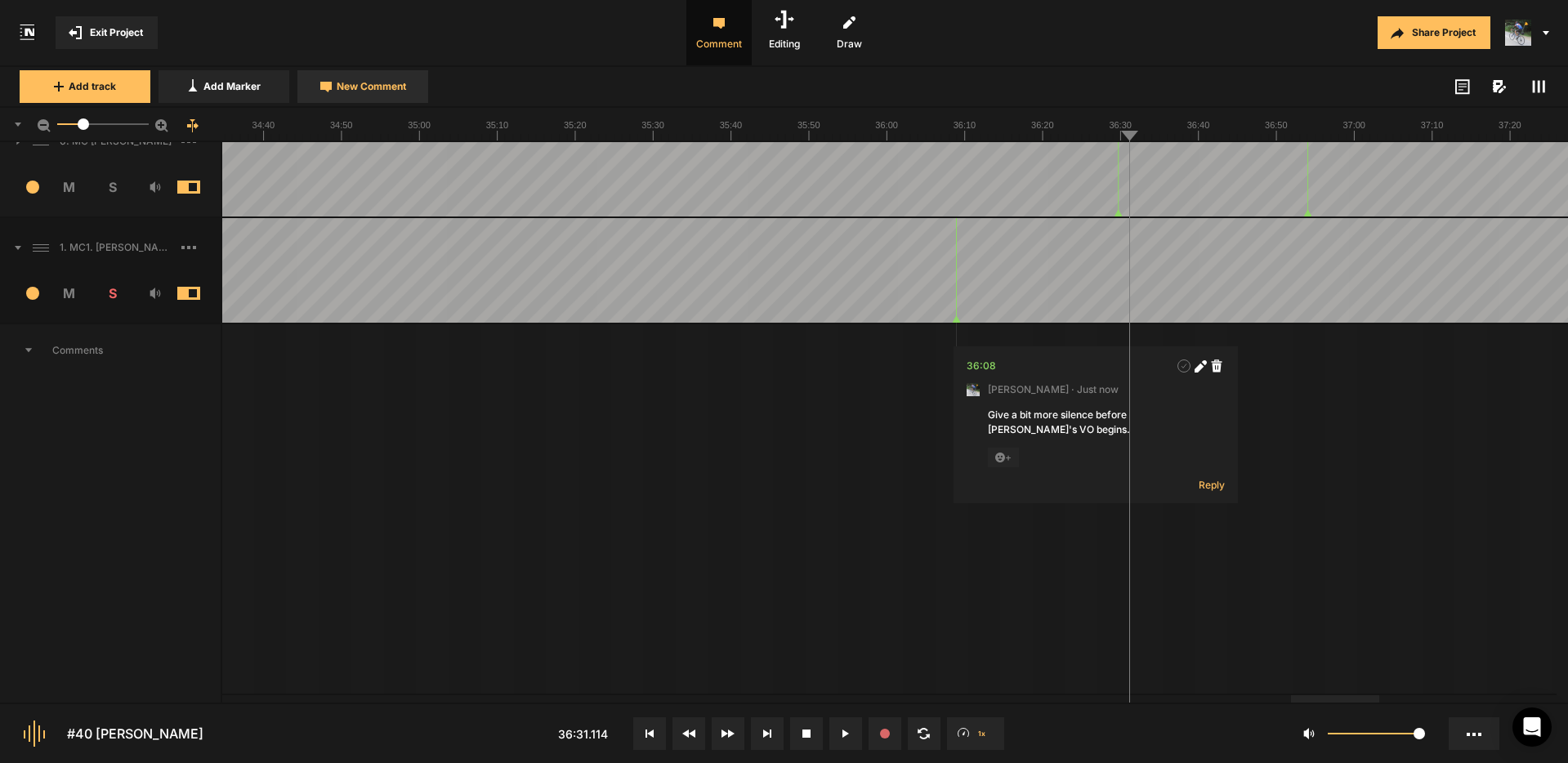
click at [384, 88] on span "New Comment" at bounding box center [371, 87] width 69 height 15
drag, startPoint x: 1201, startPoint y: 422, endPoint x: 1565, endPoint y: 416, distance: 364.0
click at [1208, 424] on textarea "Give a bit more silence before [PERSON_NAME]'s VO begins." at bounding box center [1270, 430] width 216 height 44
drag, startPoint x: 1357, startPoint y: 421, endPoint x: 1313, endPoint y: 418, distance: 44.1
click at [1313, 418] on textarea "Give a bit more silence before [PERSON_NAME]'s VO begins." at bounding box center [1270, 430] width 216 height 44
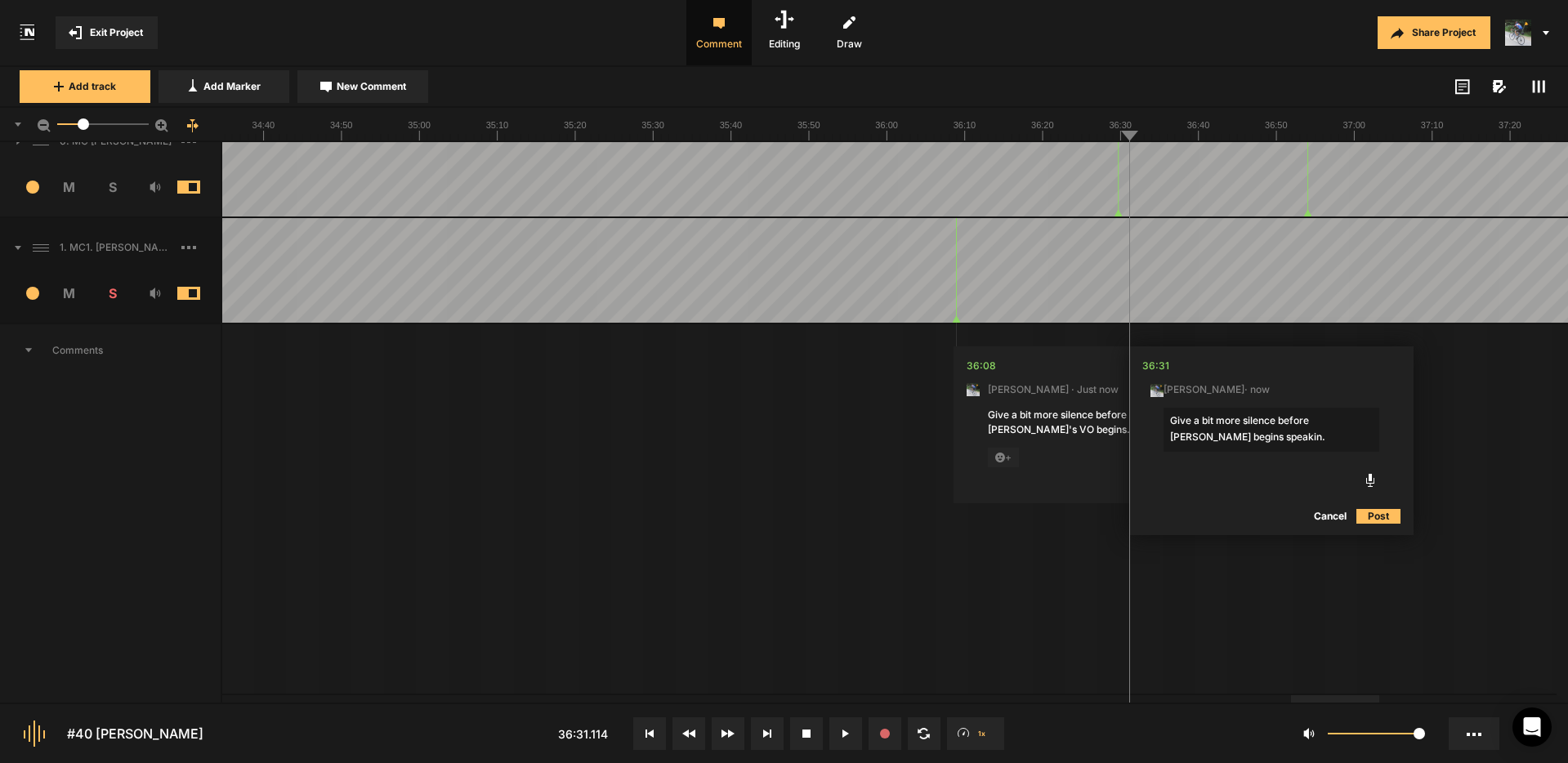
type textarea "Give a bit more silence before [PERSON_NAME] begins speaking."
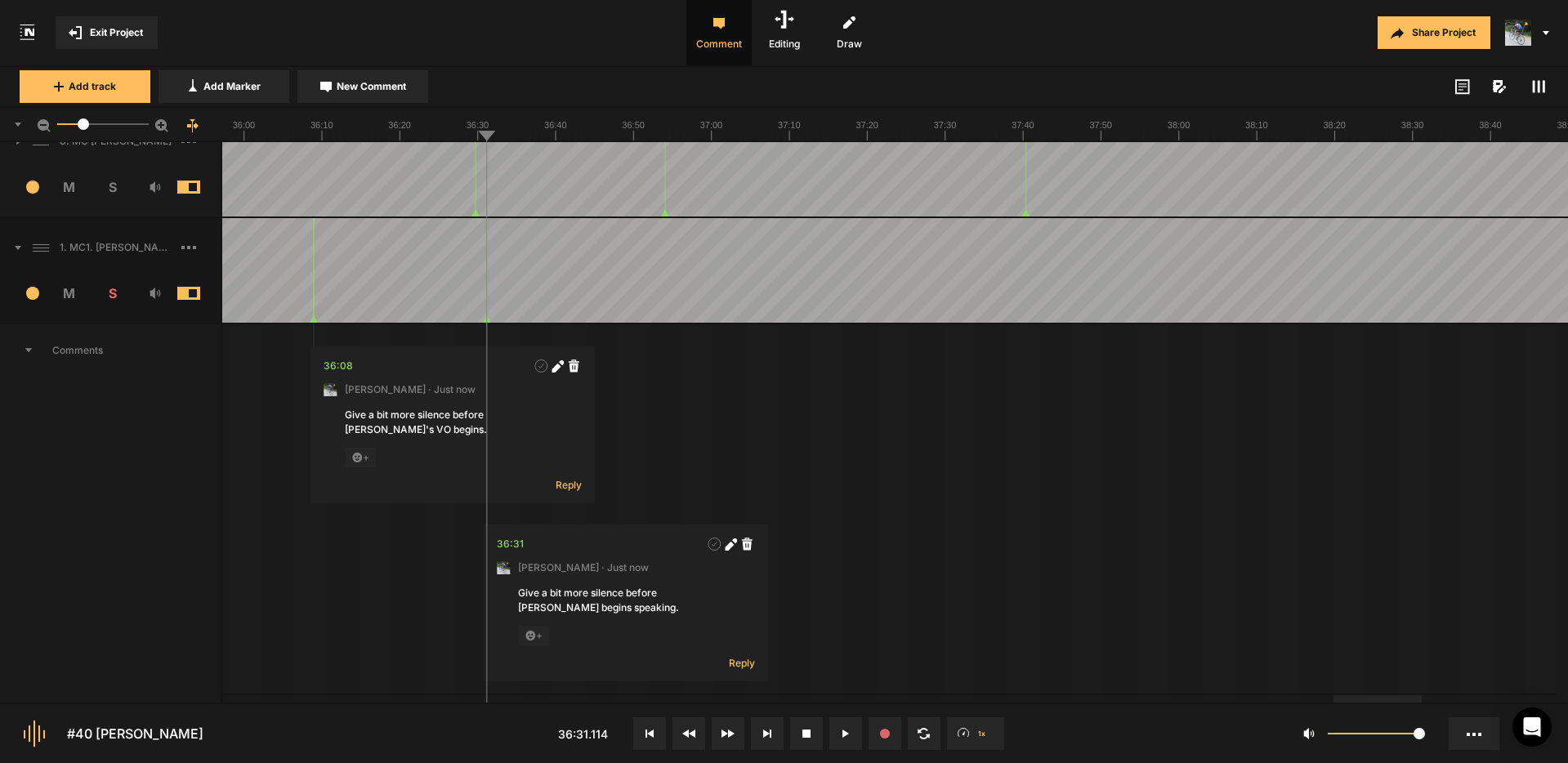
click at [1391, 703] on div at bounding box center [1377, 699] width 89 height 7
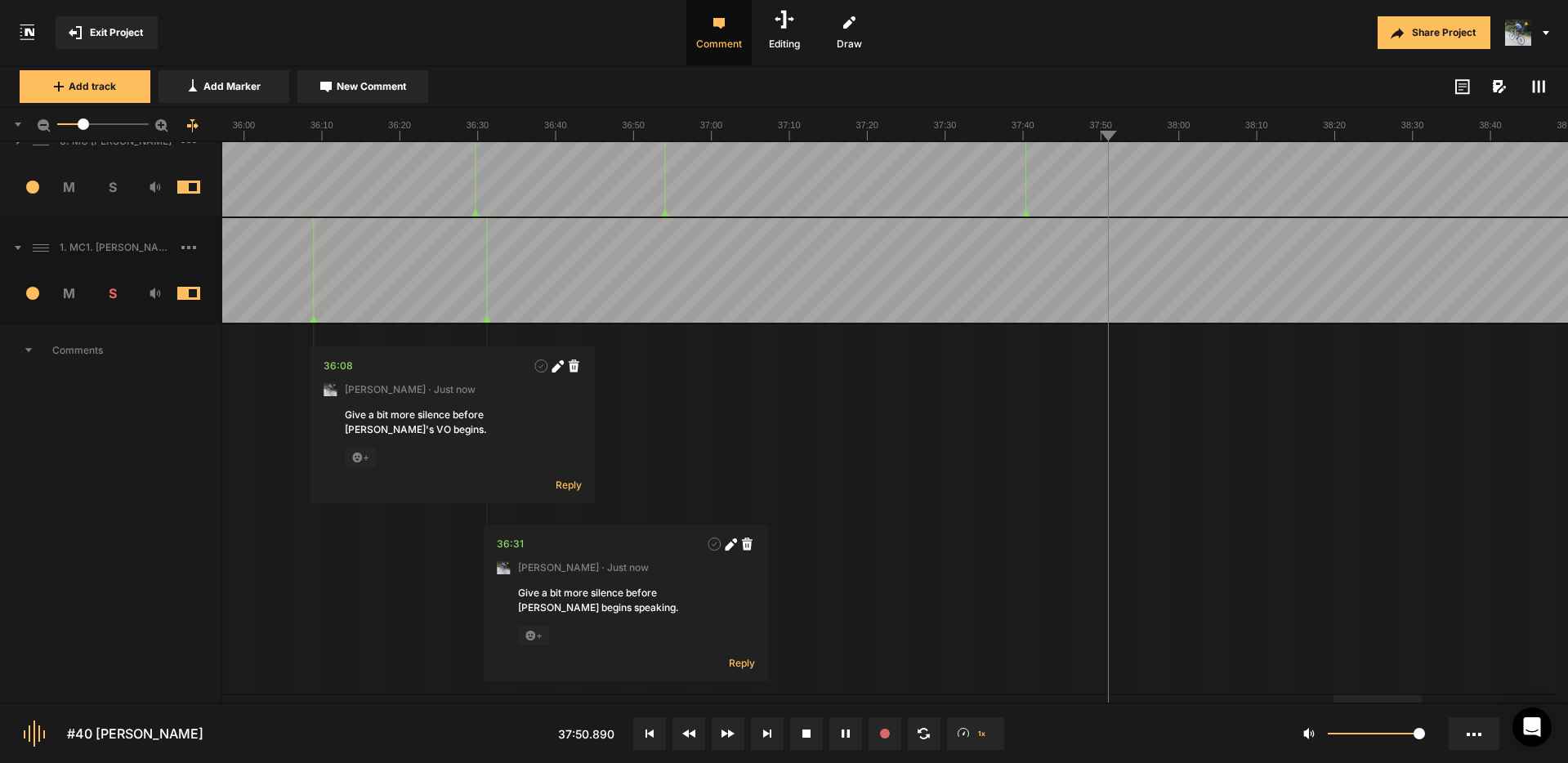
drag, startPoint x: 835, startPoint y: 243, endPoint x: 810, endPoint y: 236, distance: 26.0
click at [398, 86] on span "New Comment" at bounding box center [371, 87] width 69 height 15
type textarea "I LOVE the music in this section."
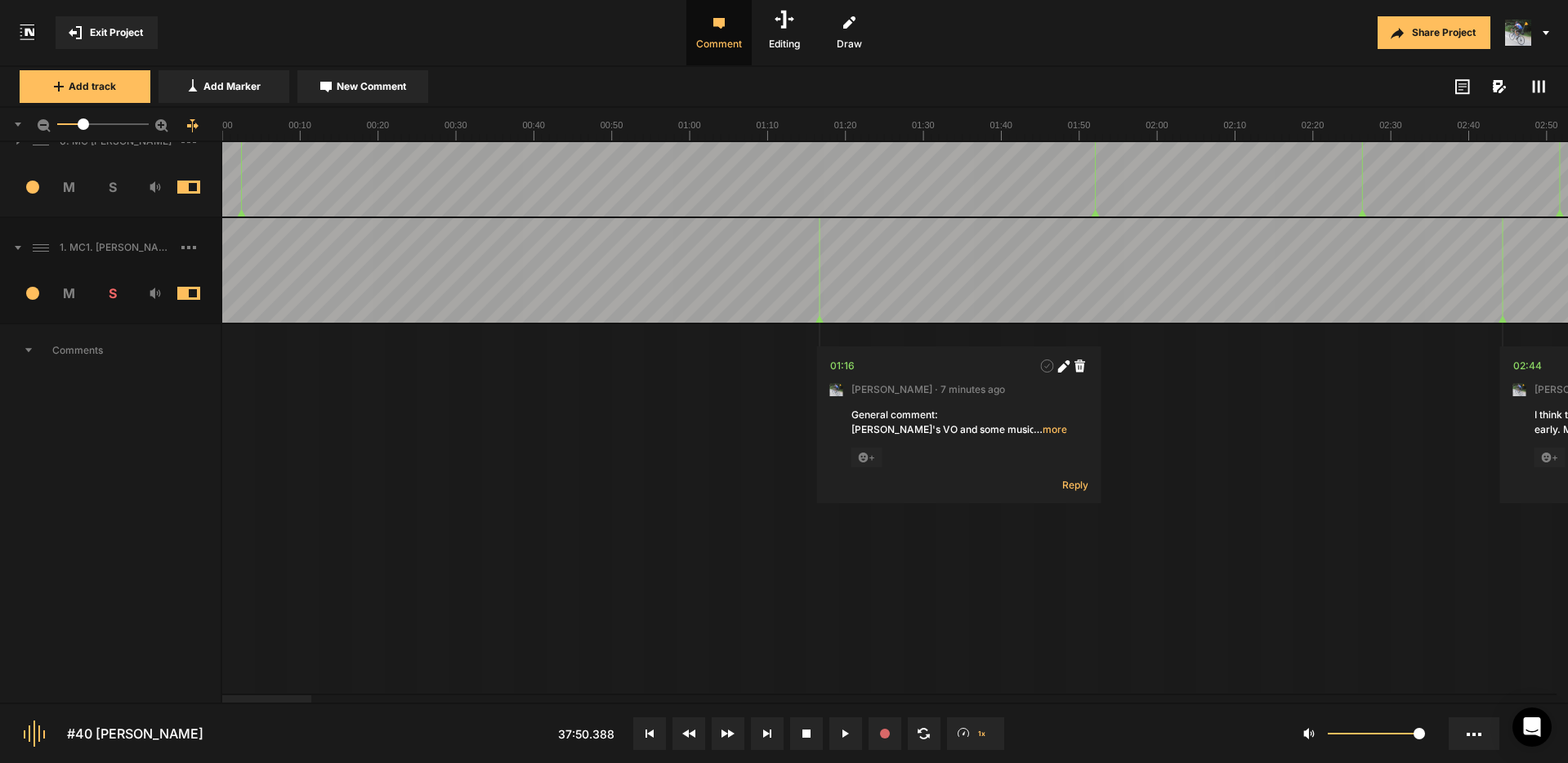
click at [222, 697] on div at bounding box center [266, 699] width 89 height 7
click at [1535, 82] on icon at bounding box center [1538, 87] width 13 height 13
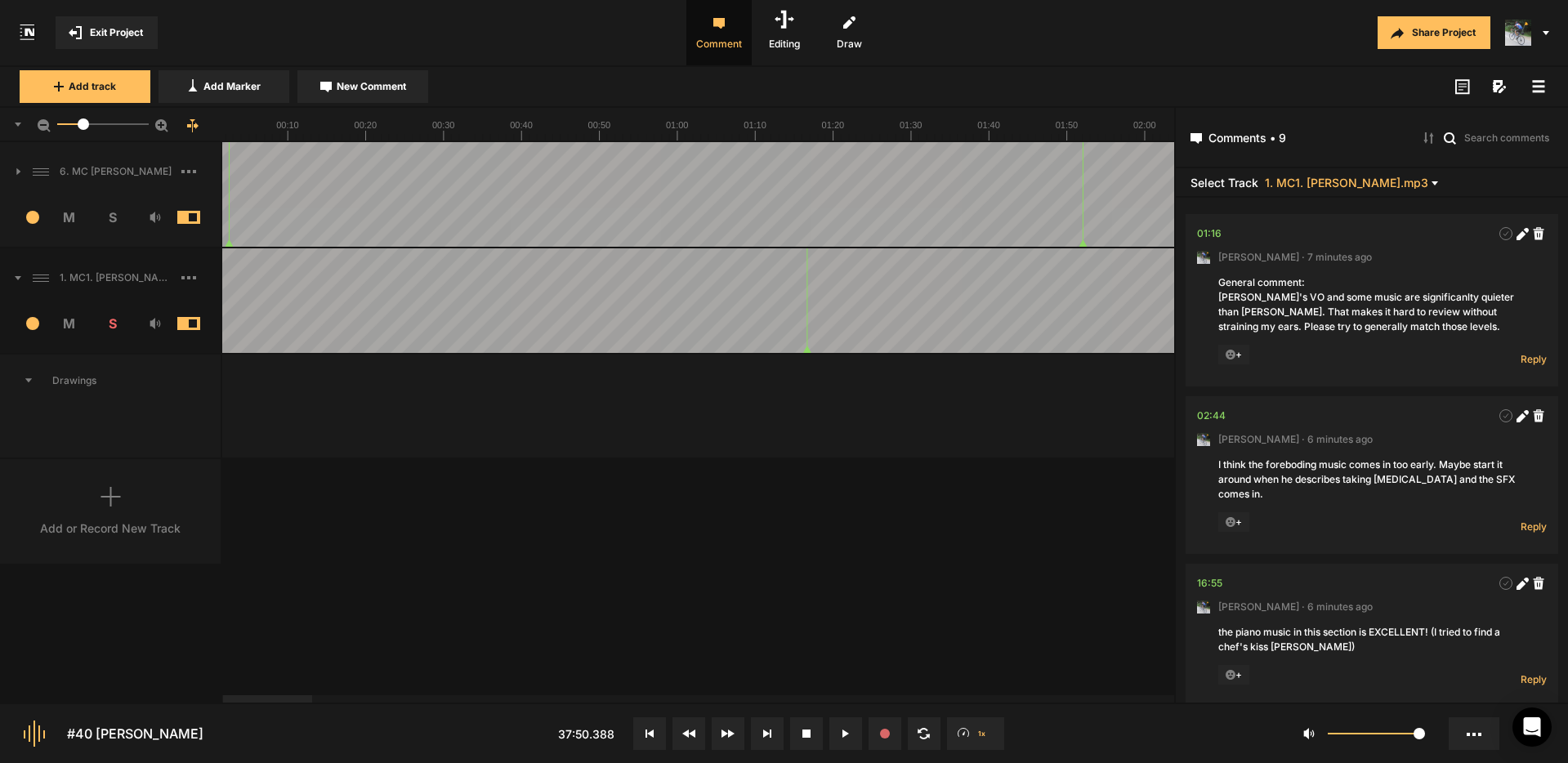
click at [1536, 84] on icon at bounding box center [1538, 87] width 13 height 13
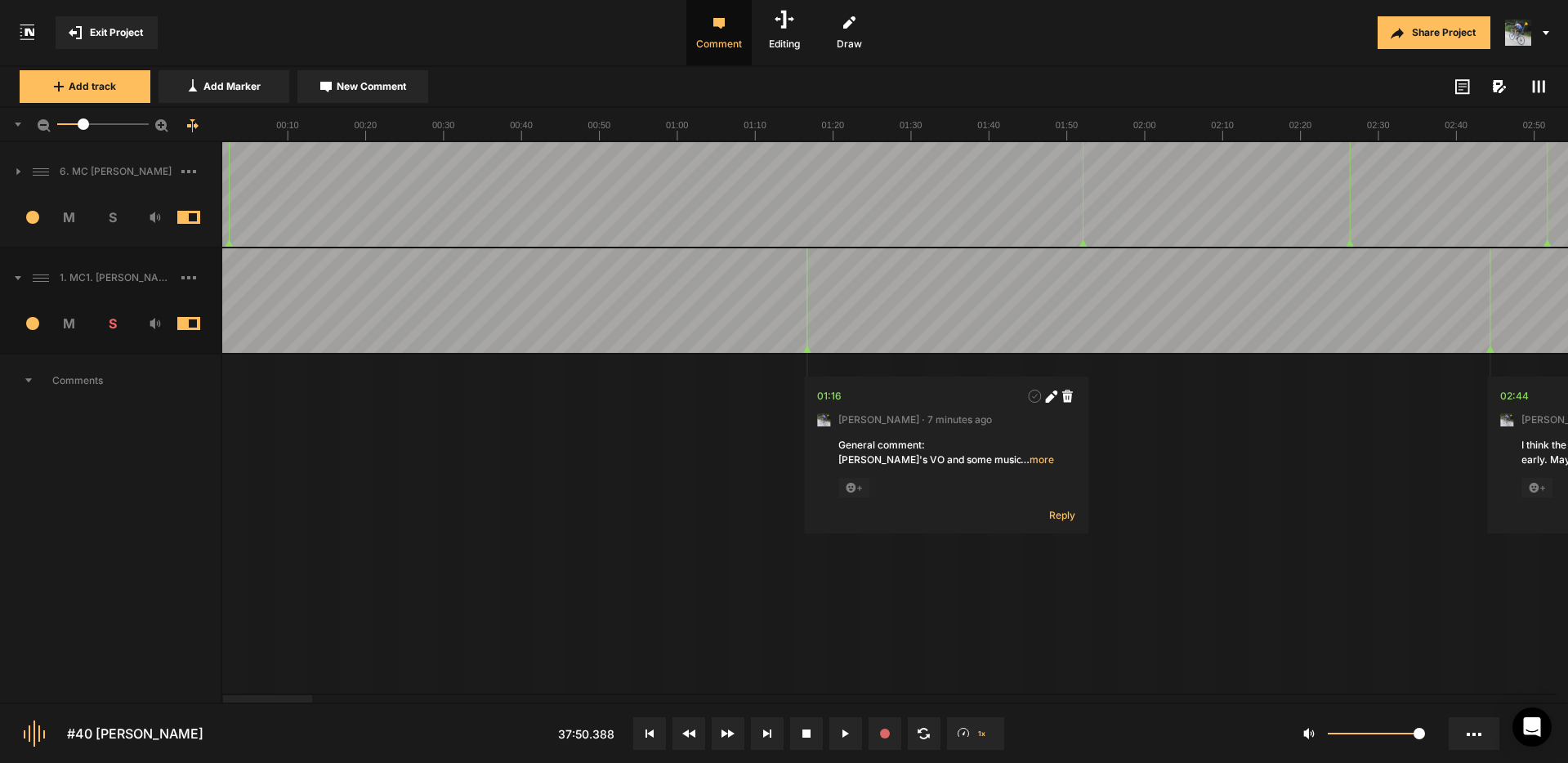
click at [124, 32] on span "Exit Project" at bounding box center [116, 33] width 53 height 15
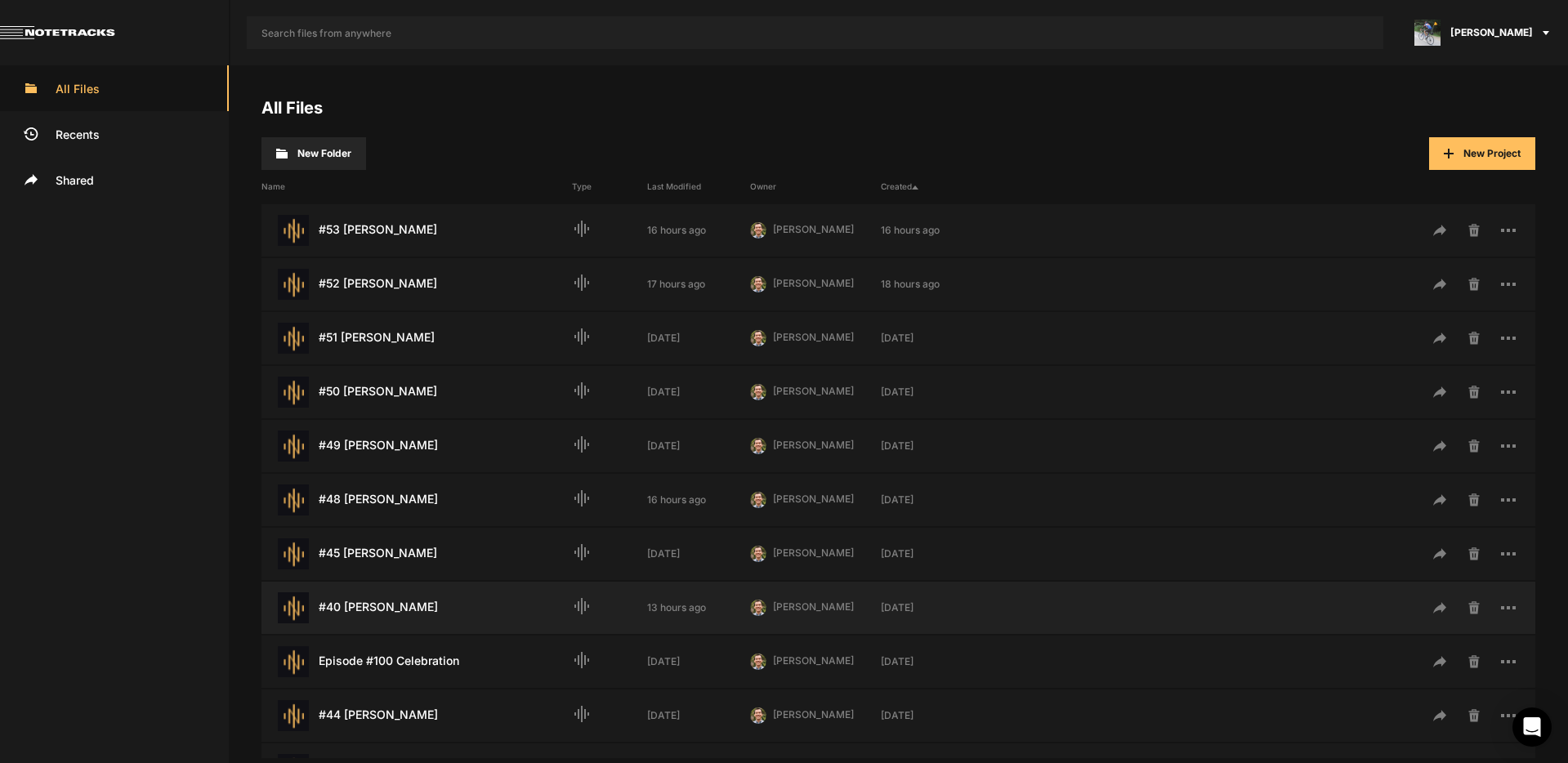
click at [383, 613] on div "#40 [PERSON_NAME] Last Modified: 13 hours ago" at bounding box center [416, 608] width 311 height 31
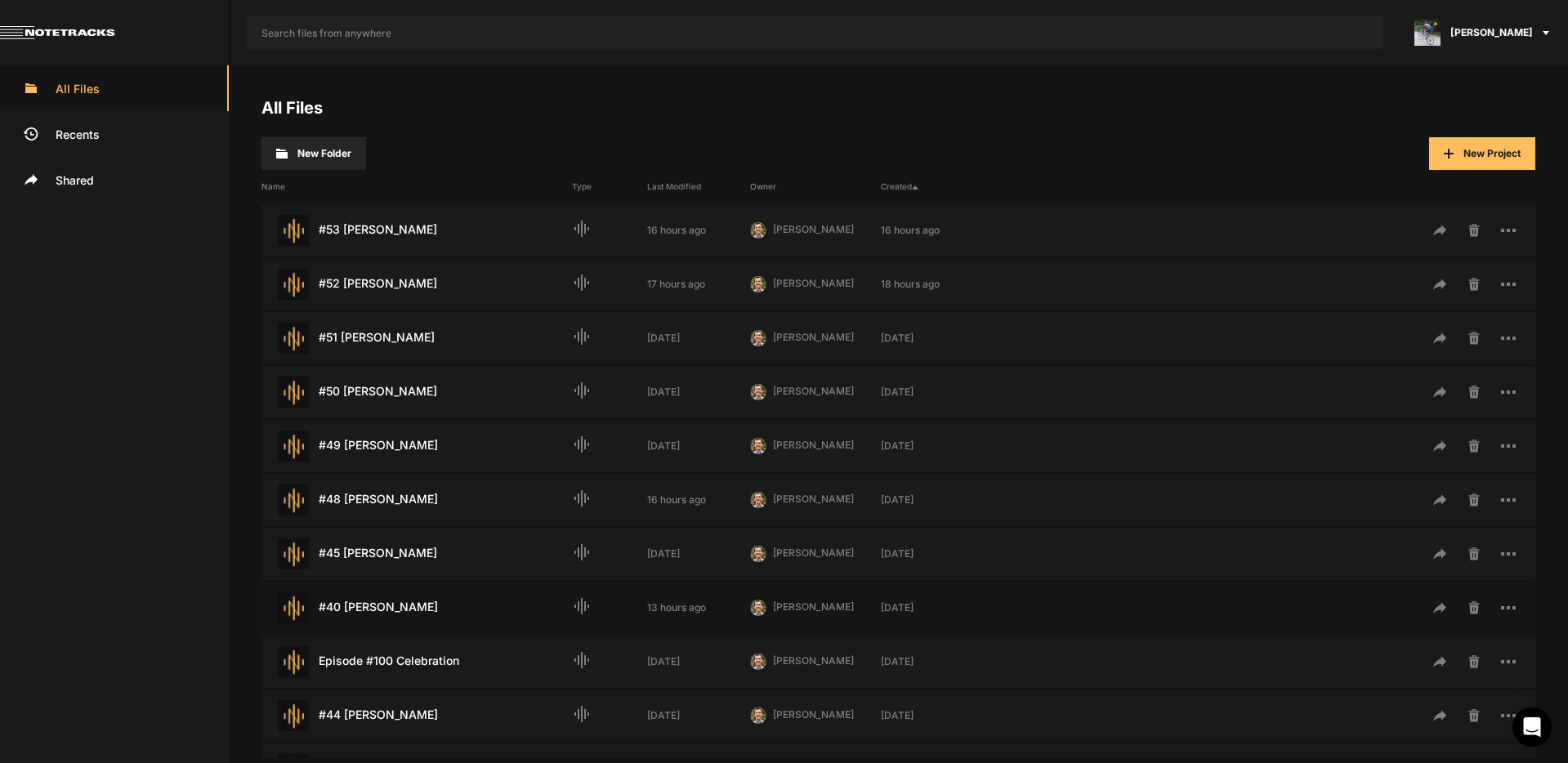
click at [383, 613] on div "#40 [PERSON_NAME] Last Modified: 13 hours ago" at bounding box center [416, 608] width 311 height 31
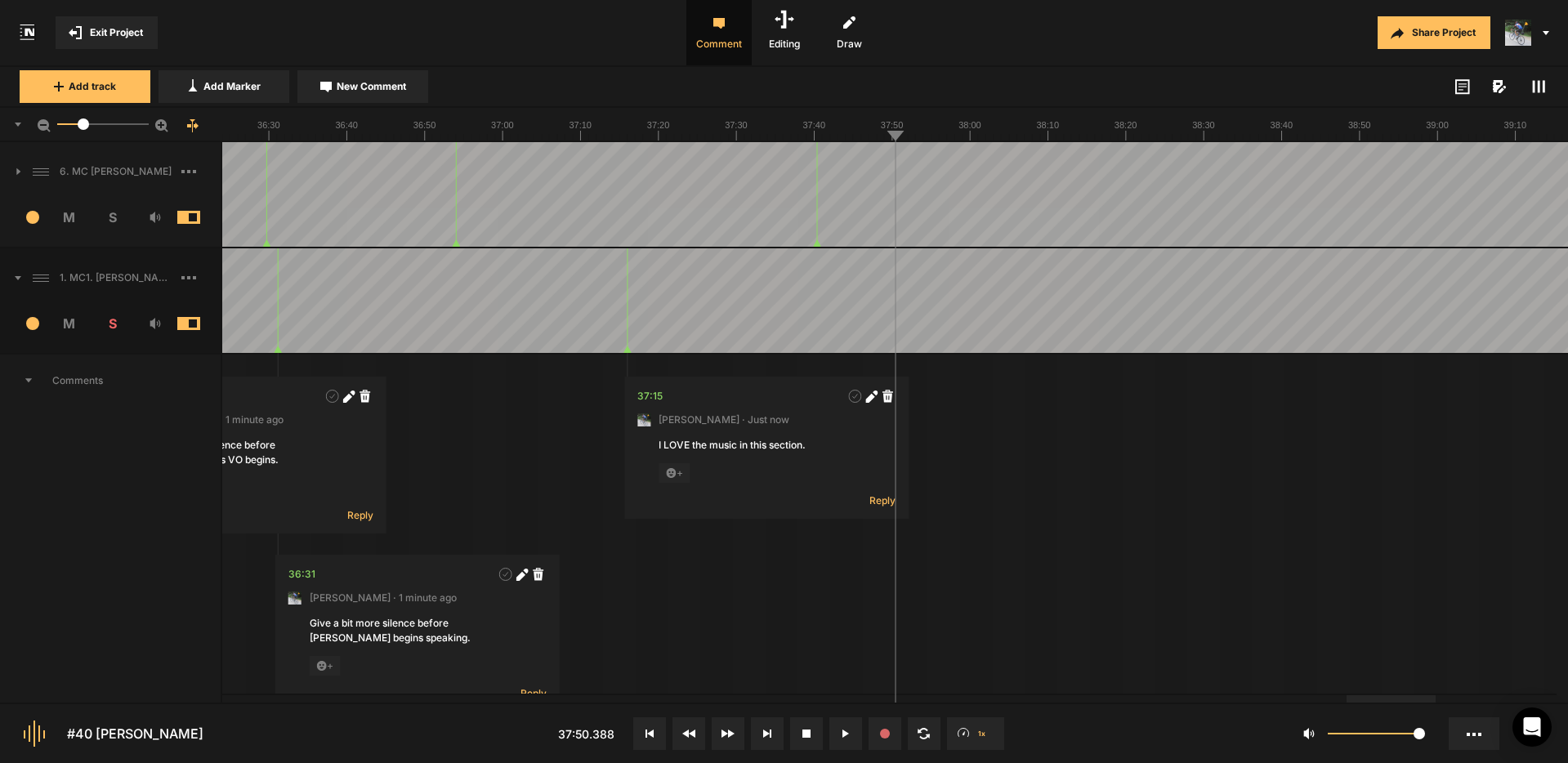
click at [1547, 92] on span at bounding box center [1538, 86] width 20 height 20
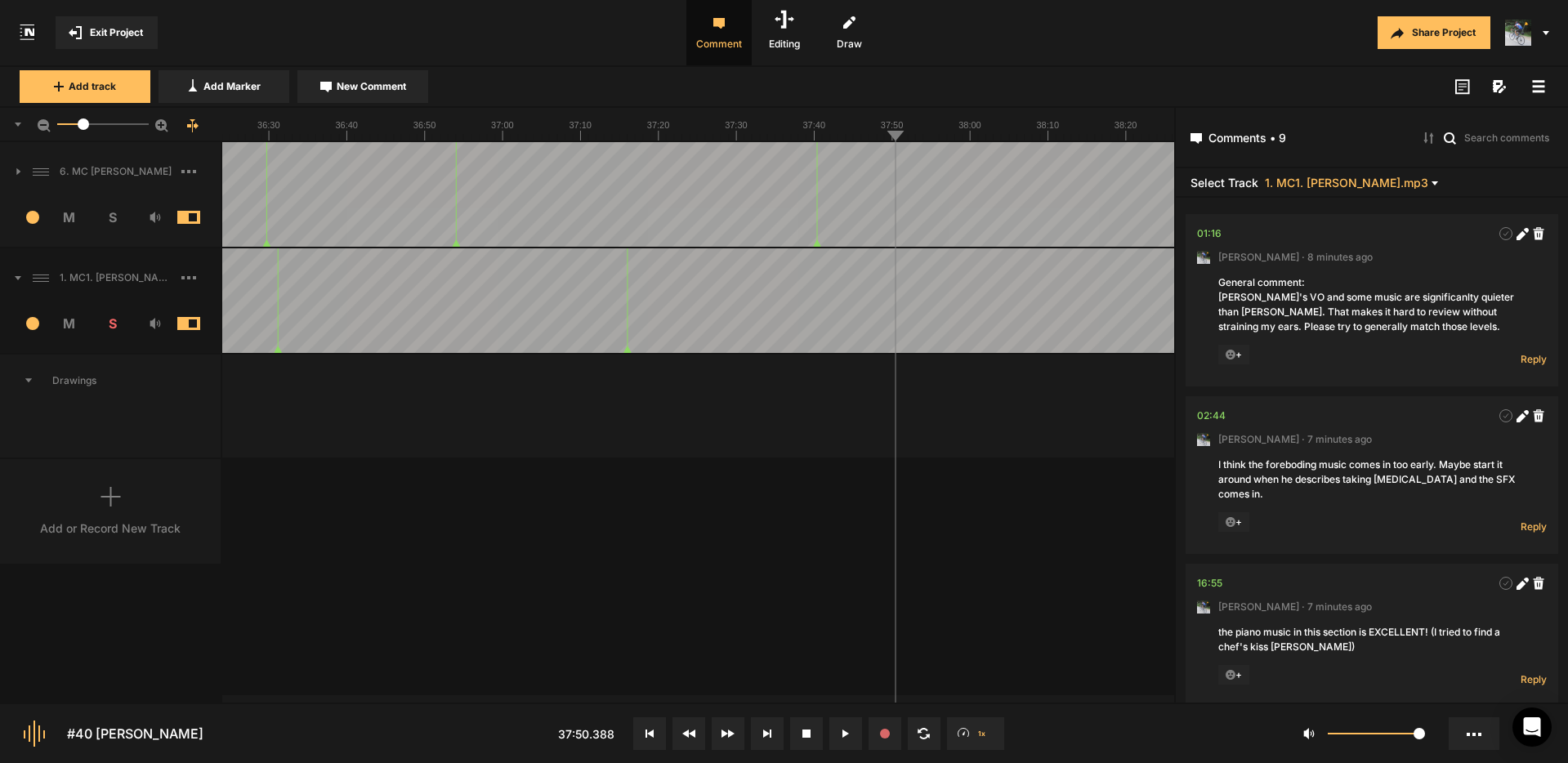
click at [1537, 88] on icon at bounding box center [1538, 87] width 13 height 13
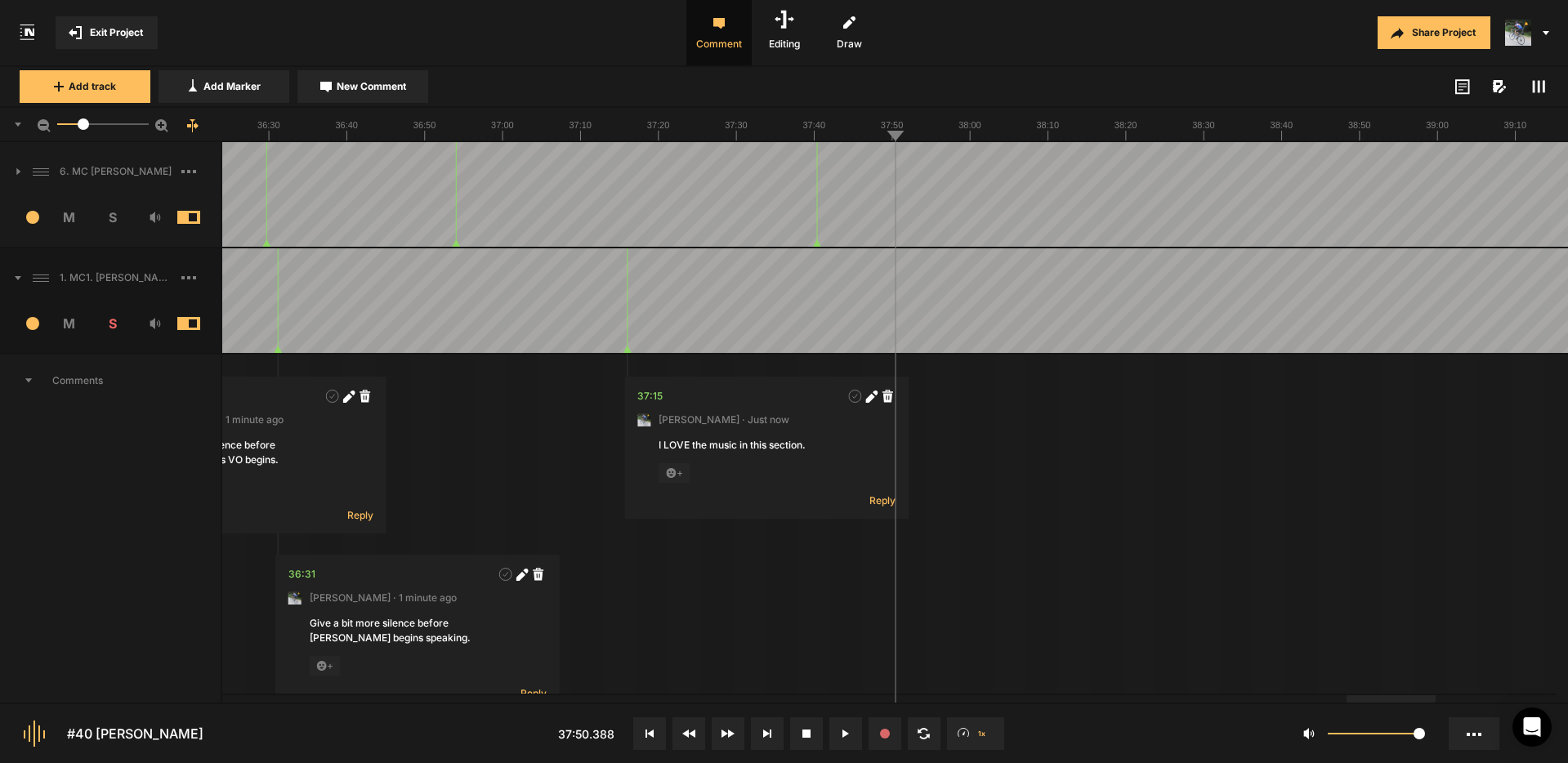
click at [120, 33] on span "Exit Project" at bounding box center [116, 33] width 53 height 15
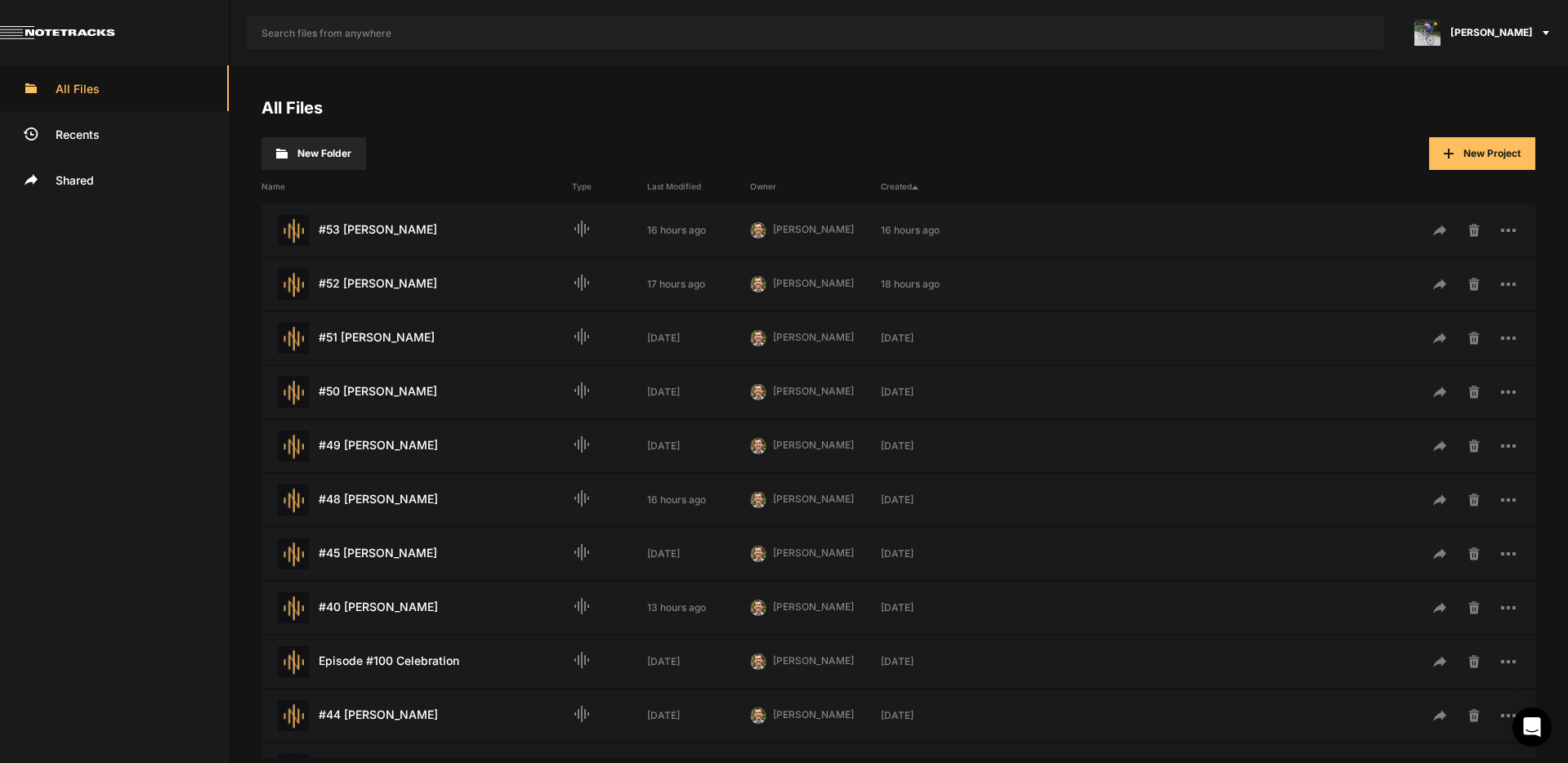
click at [1520, 39] on span "[PERSON_NAME]" at bounding box center [1491, 33] width 82 height 15
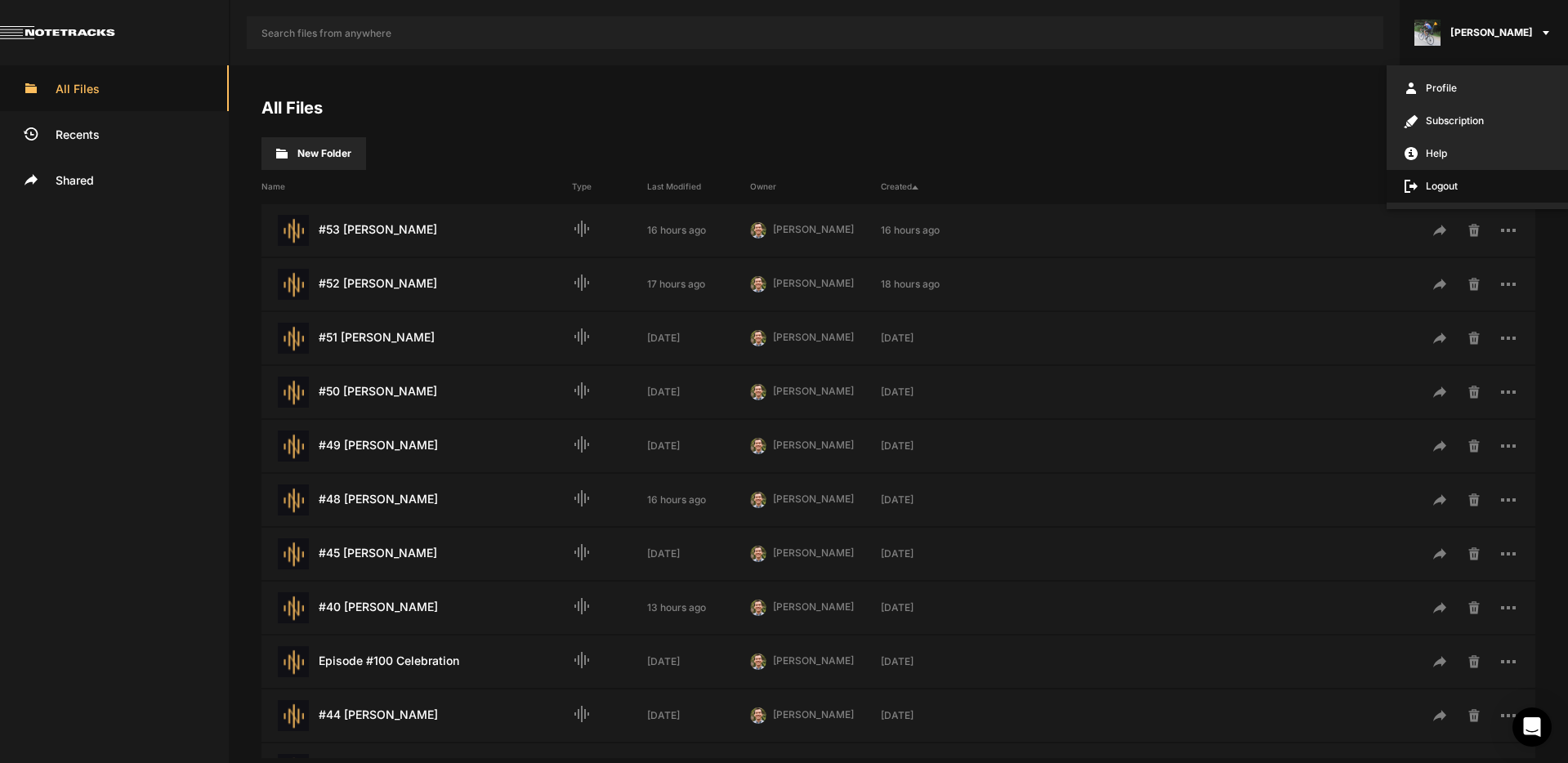
click at [1451, 189] on span "Logout" at bounding box center [1477, 186] width 181 height 33
